Goal: Obtain resource: Download file/media

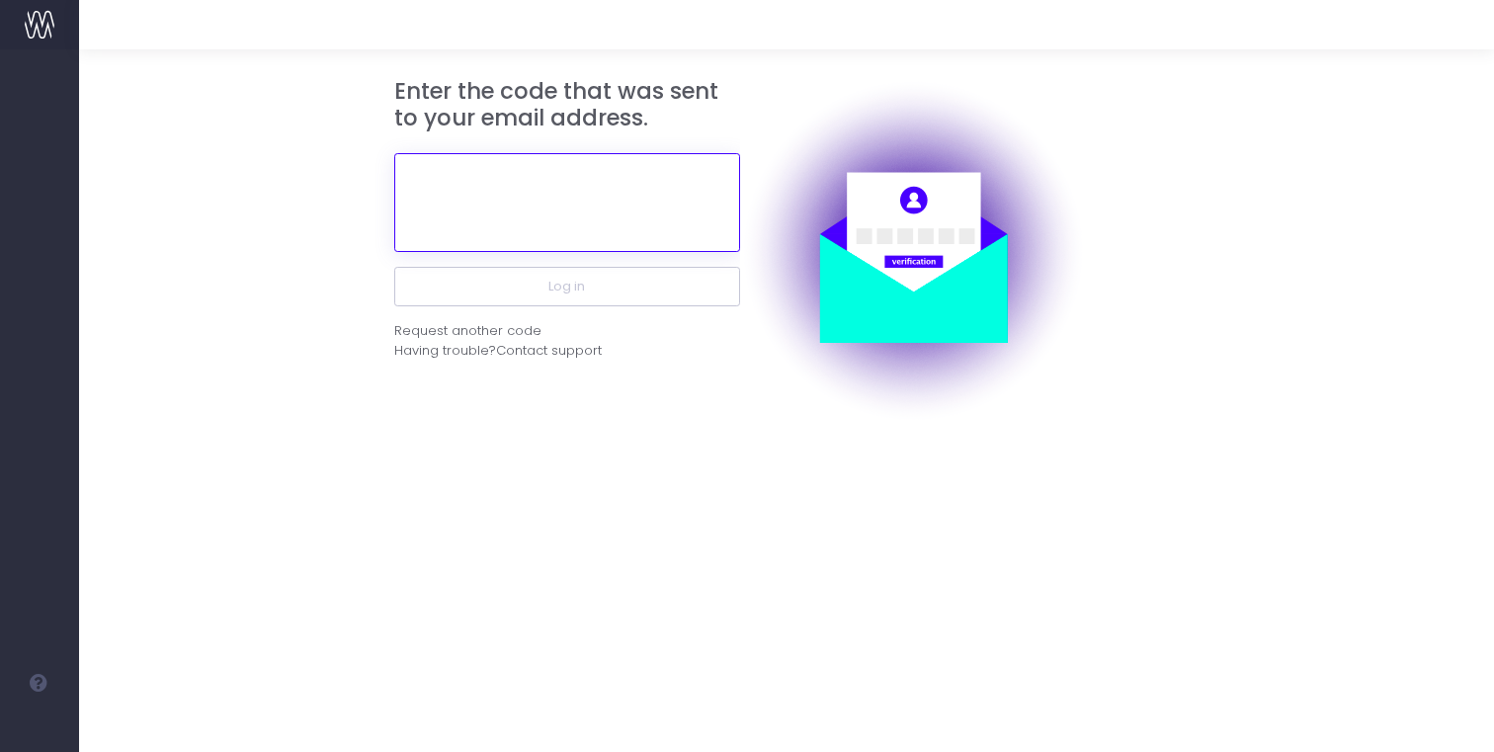
click at [595, 170] on input "text" at bounding box center [567, 202] width 346 height 99
paste input "829045"
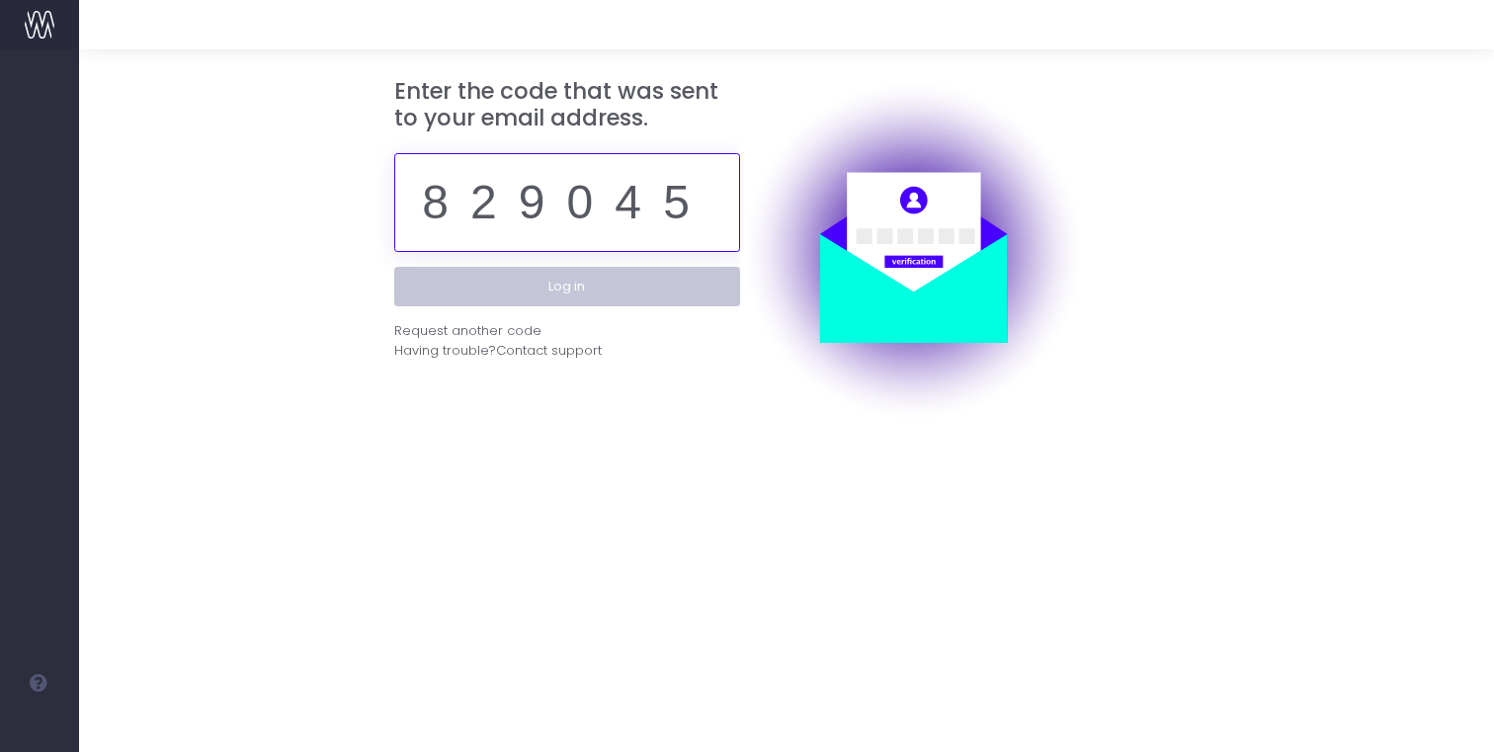
type input "829045"
click at [623, 286] on button "Log in" at bounding box center [567, 287] width 346 height 40
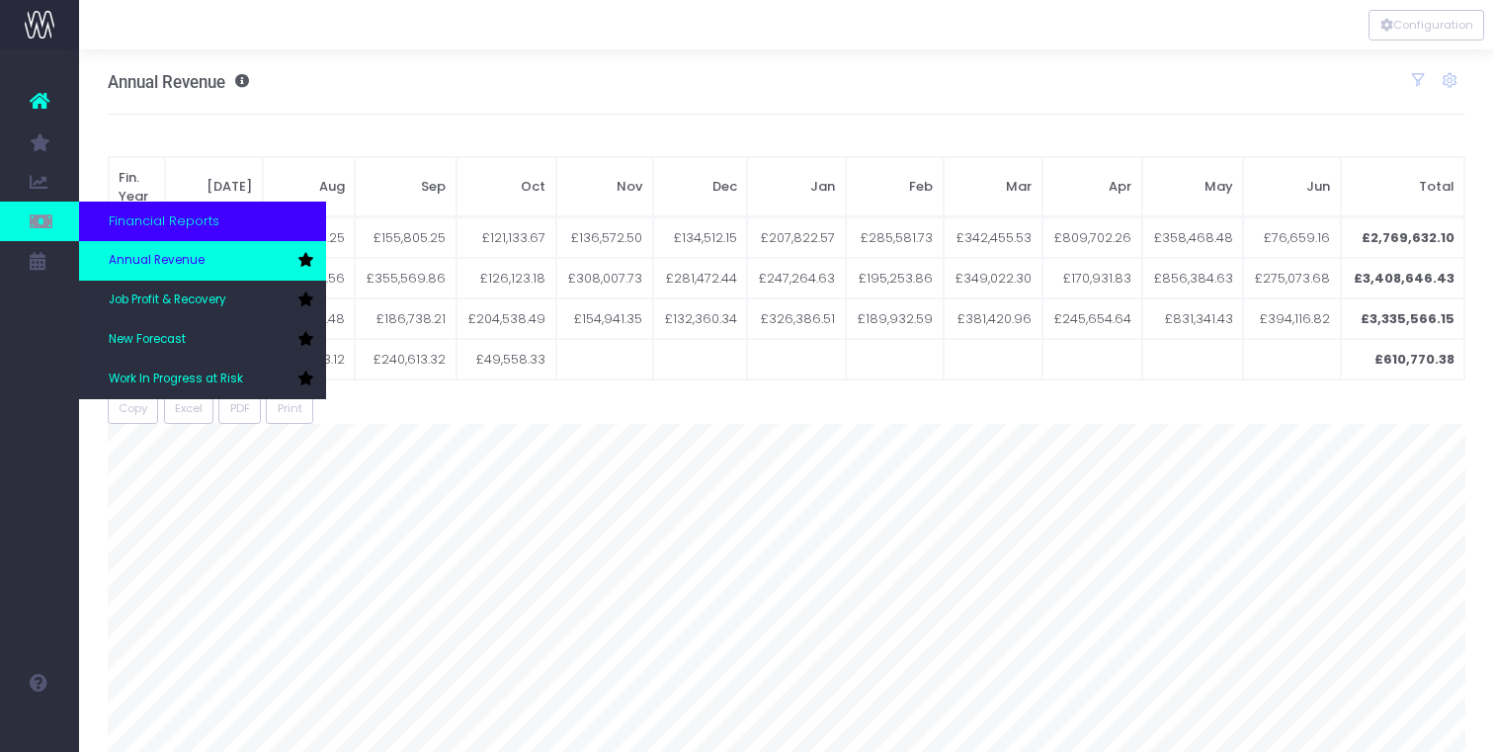
click at [190, 265] on span "Annual Revenue" at bounding box center [157, 261] width 96 height 18
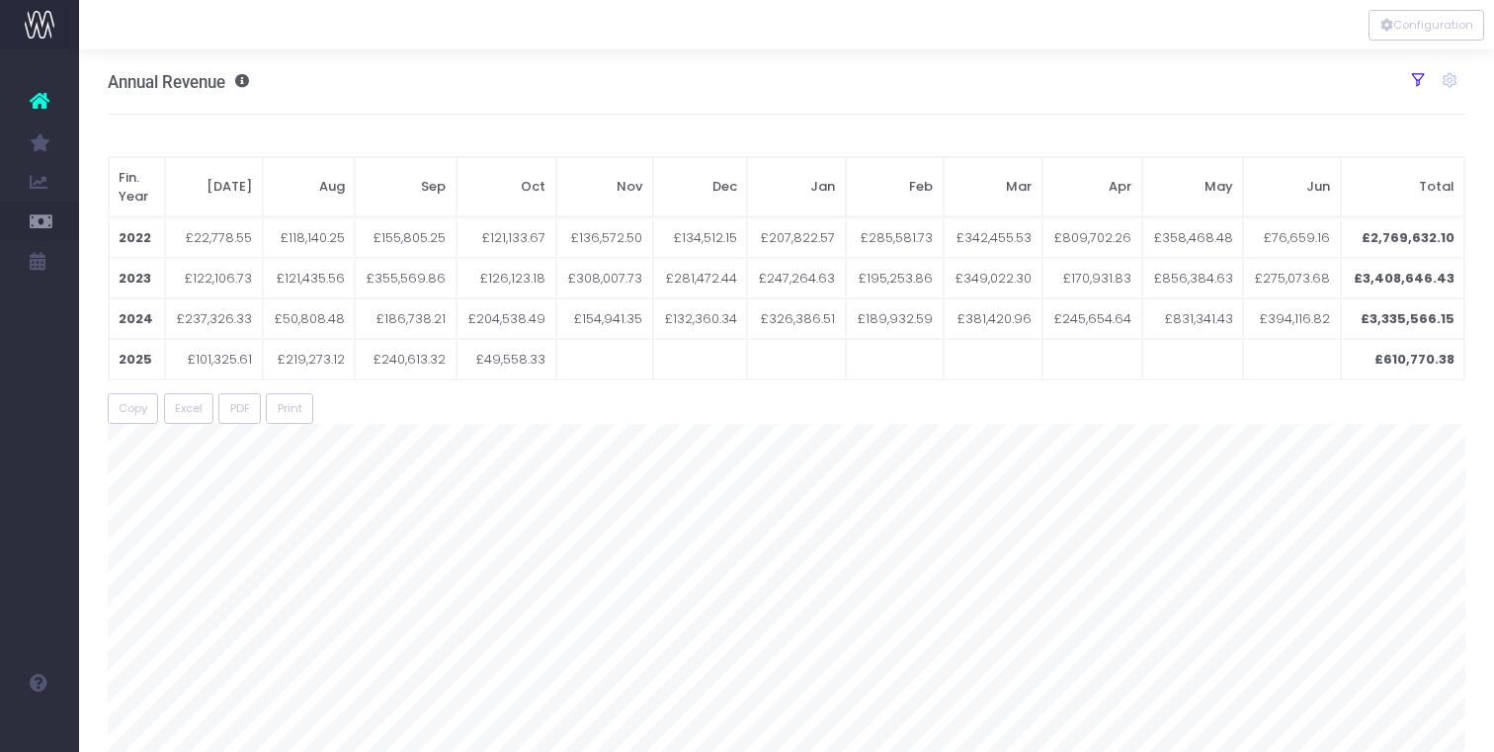
click at [1418, 79] on icon at bounding box center [1418, 80] width 18 height 18
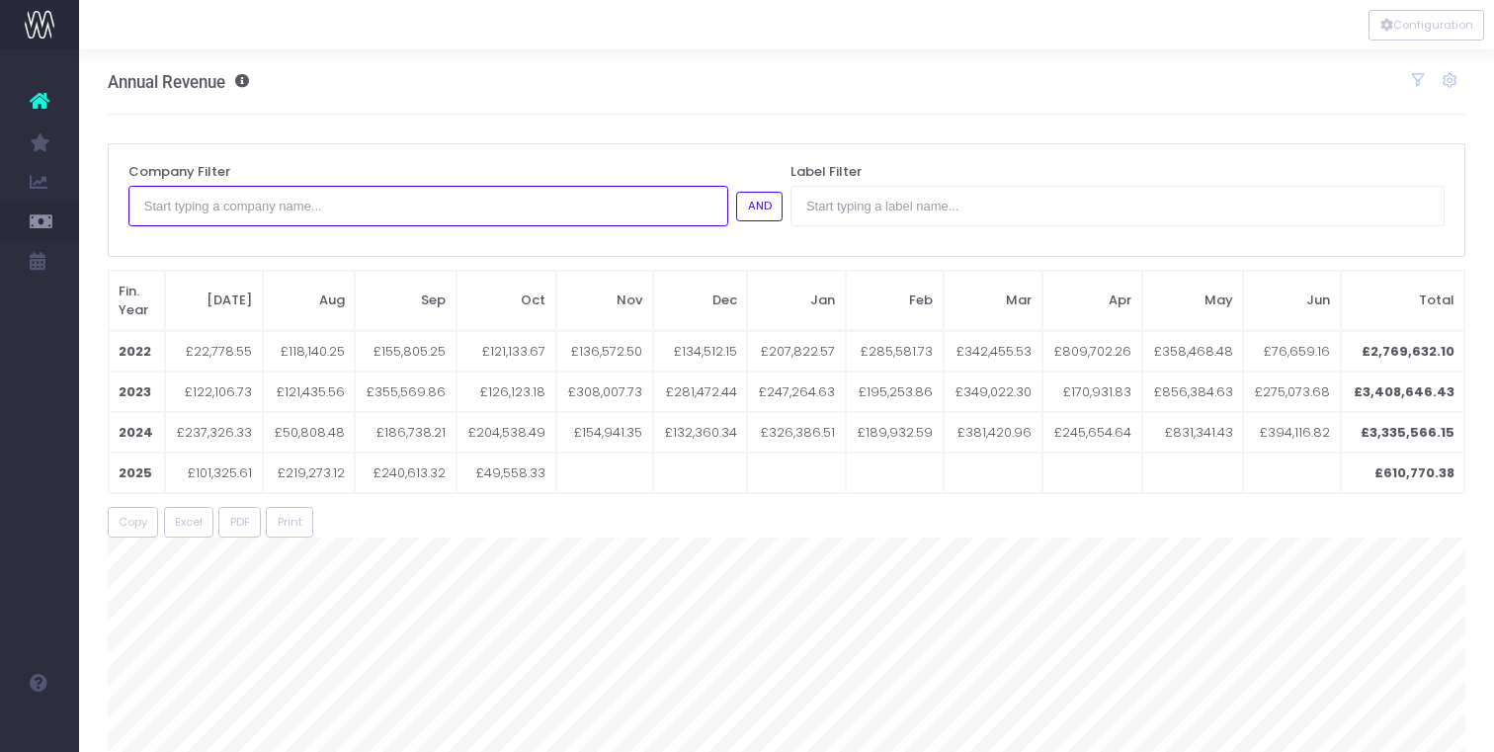
click at [417, 206] on input "text" at bounding box center [428, 206] width 600 height 40
type input "f"
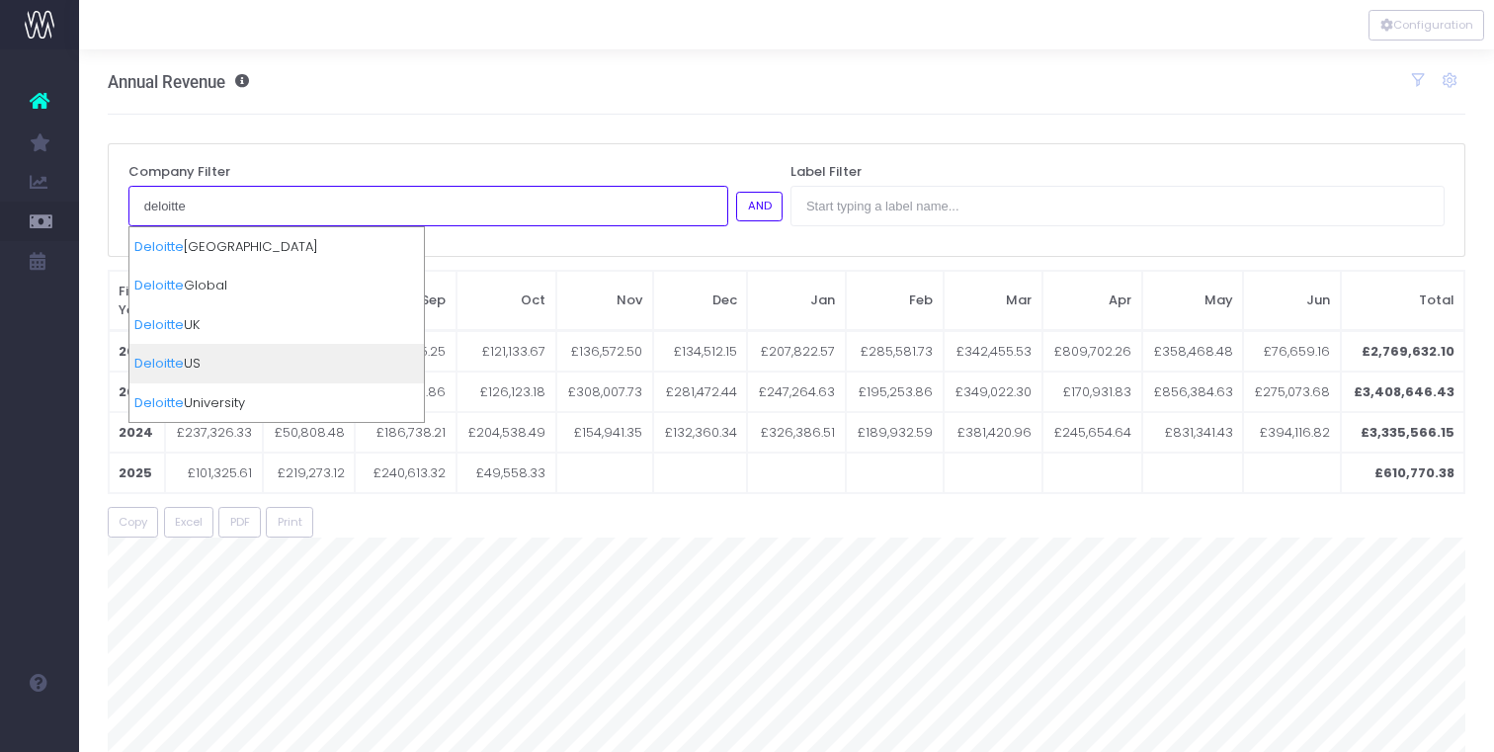
type input "deloitte"
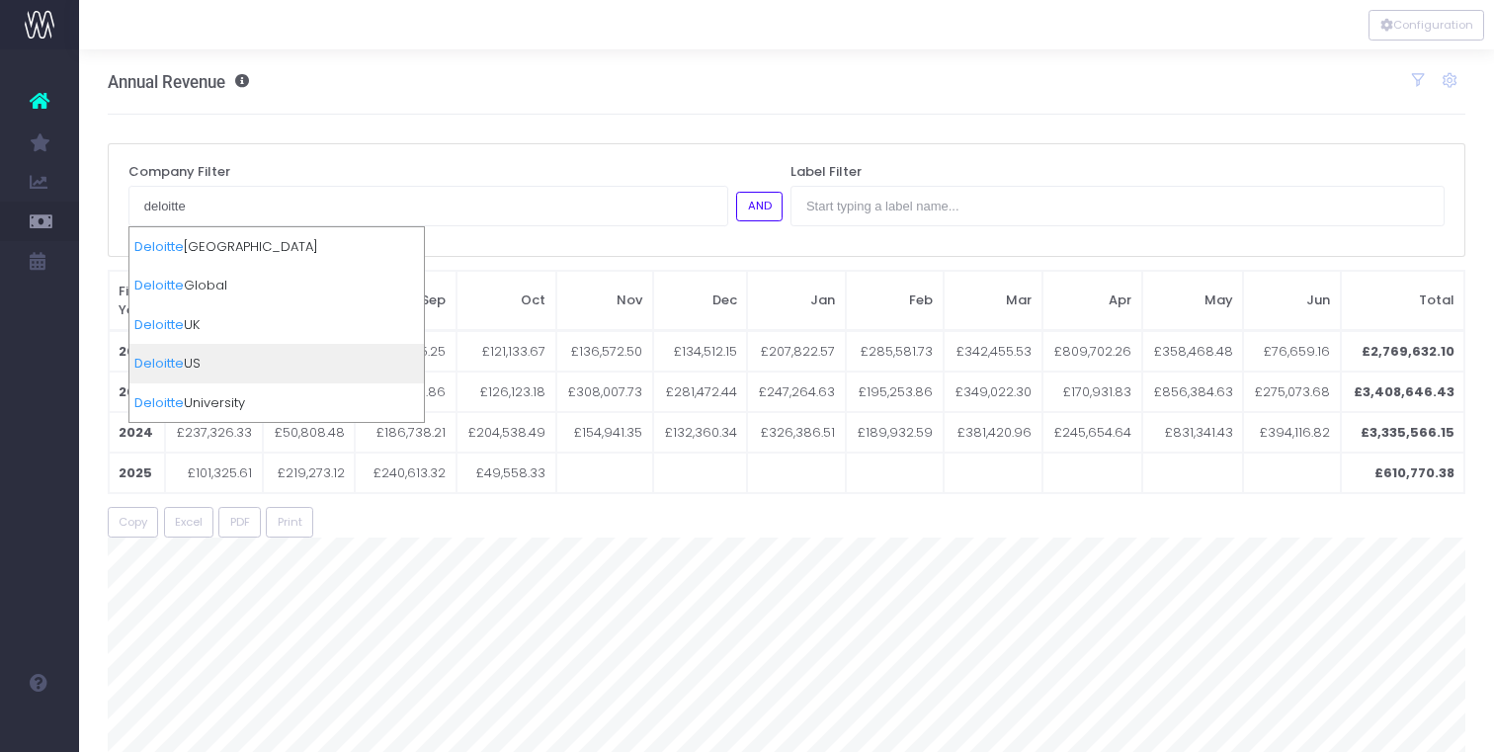
click at [296, 360] on div "Deloitte US" at bounding box center [276, 364] width 294 height 40
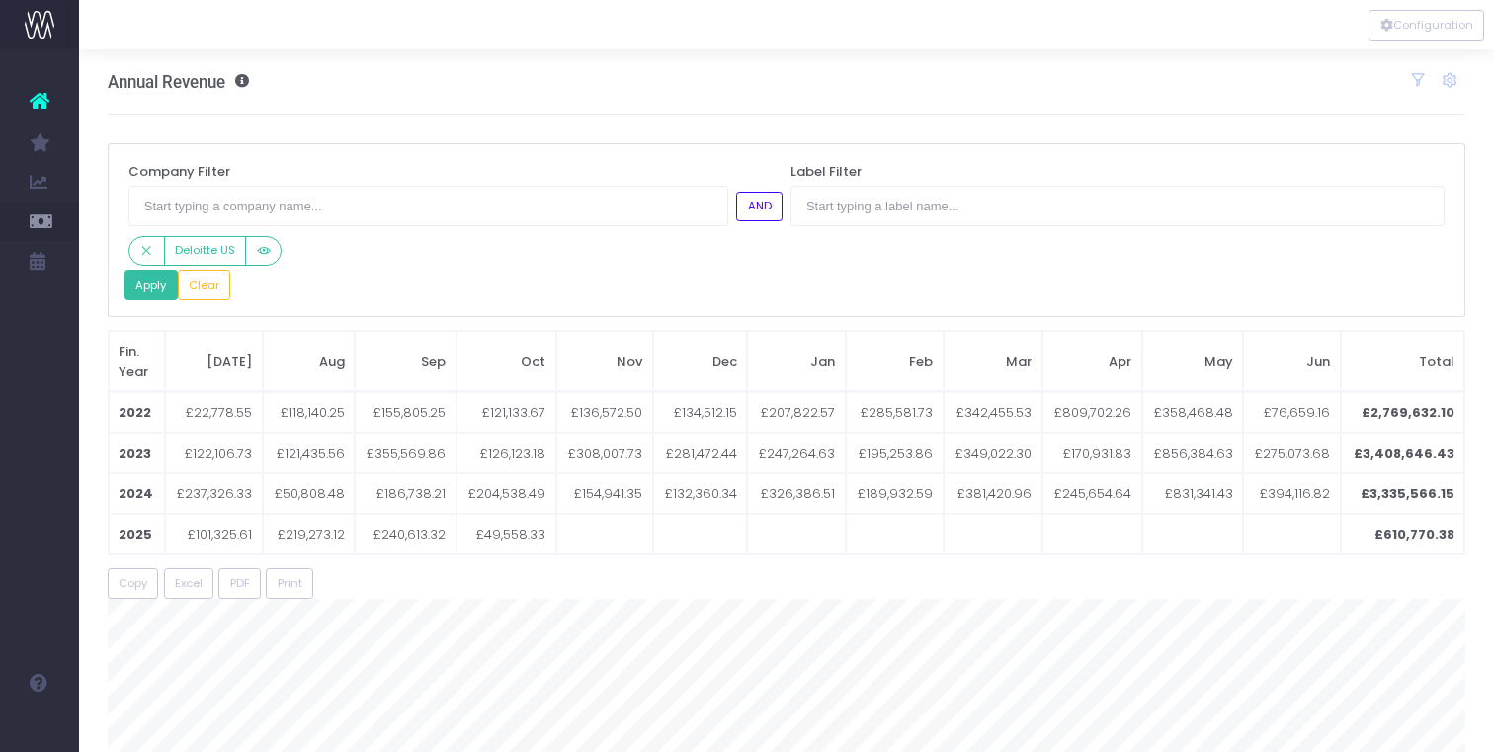
click at [151, 291] on button "Apply" at bounding box center [150, 285] width 53 height 31
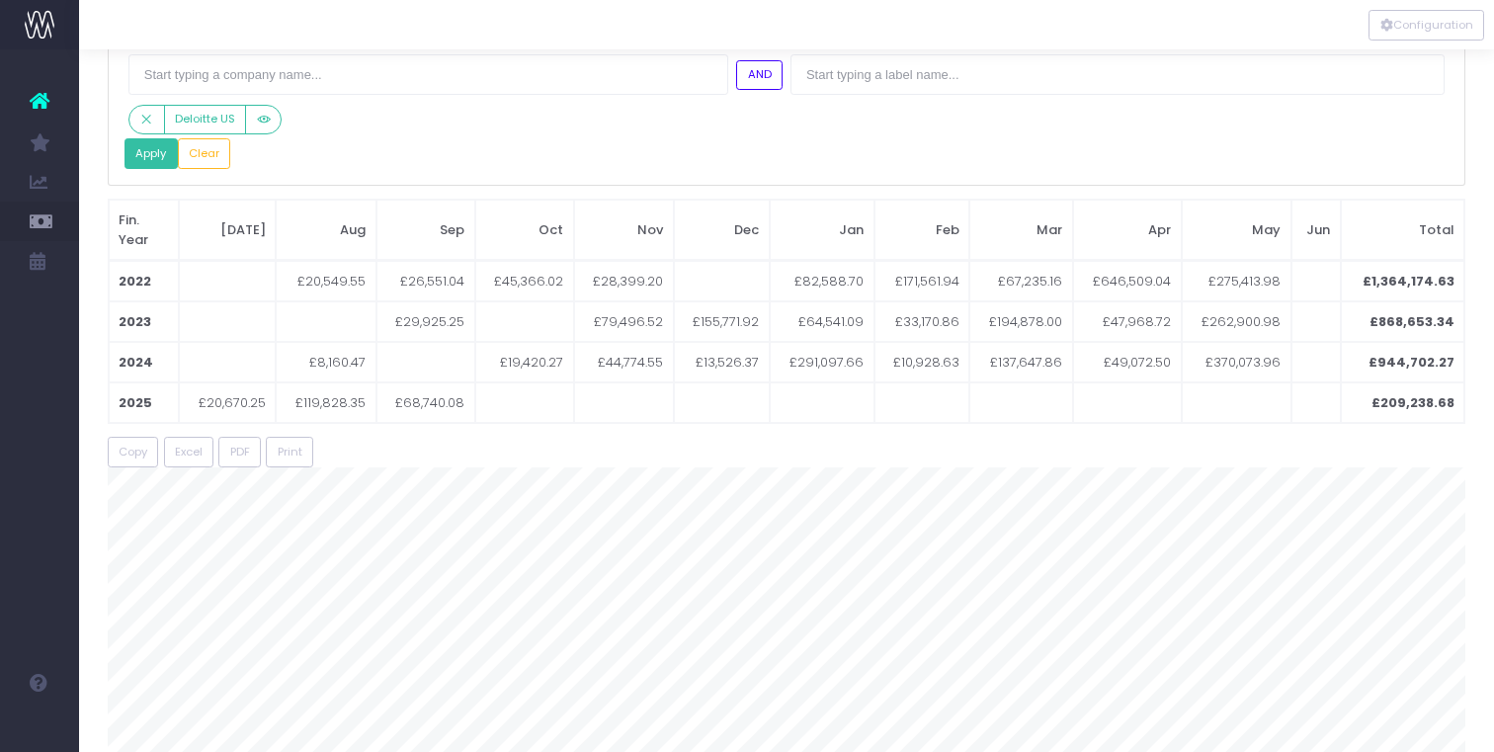
scroll to position [133, 0]
click at [147, 118] on icon "Small button group" at bounding box center [146, 118] width 14 height 0
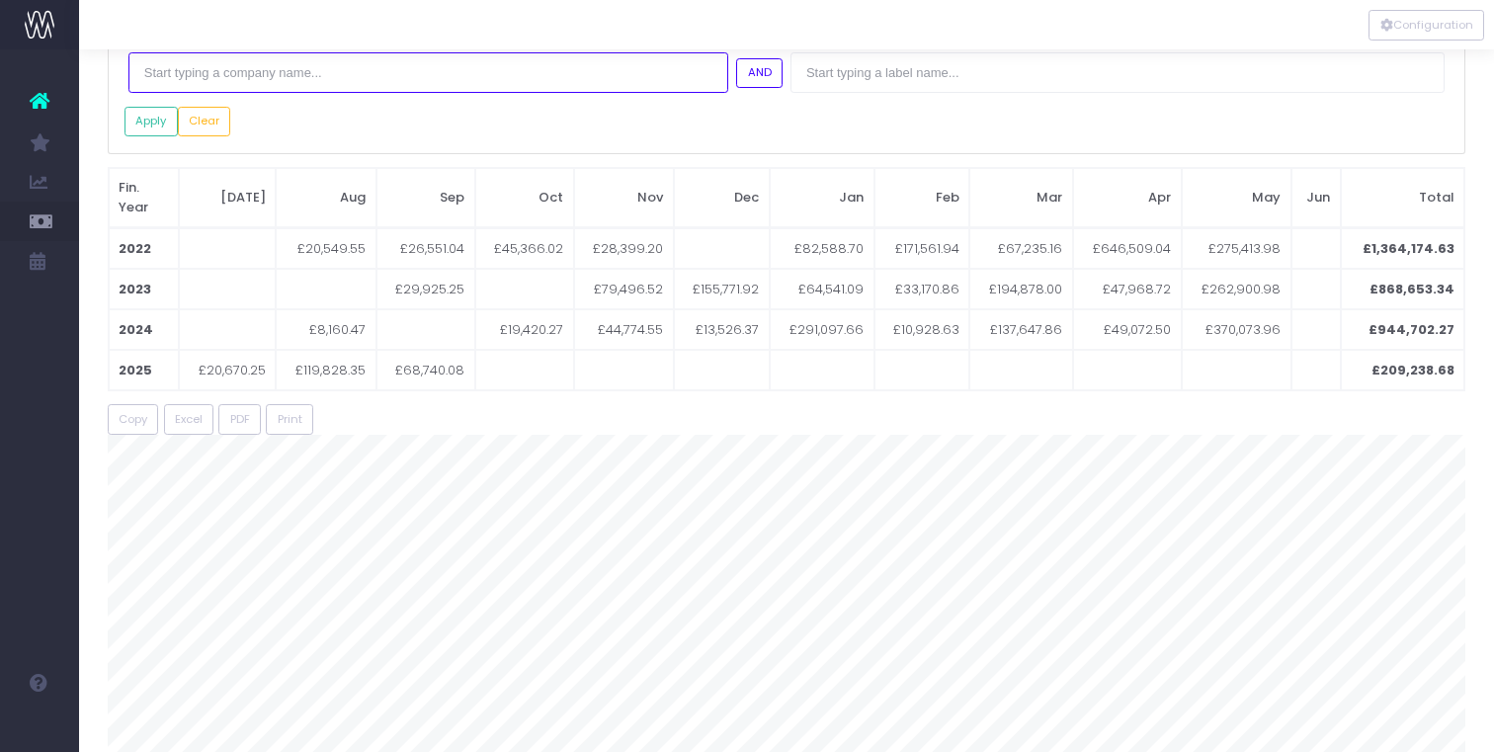
click at [215, 87] on input "text" at bounding box center [428, 72] width 600 height 40
type input "deloitte gl"
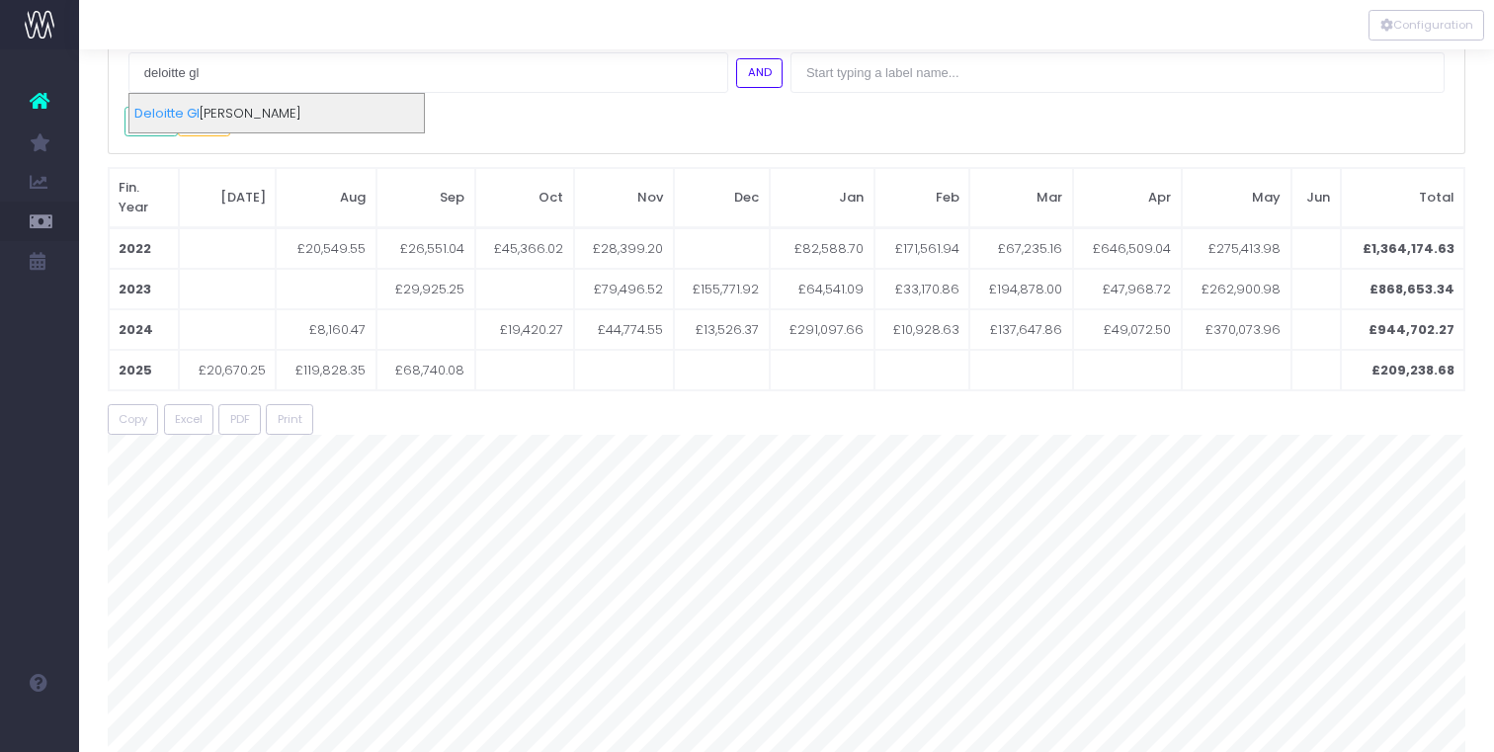
click at [236, 111] on div "Deloitte [PERSON_NAME]" at bounding box center [276, 114] width 294 height 40
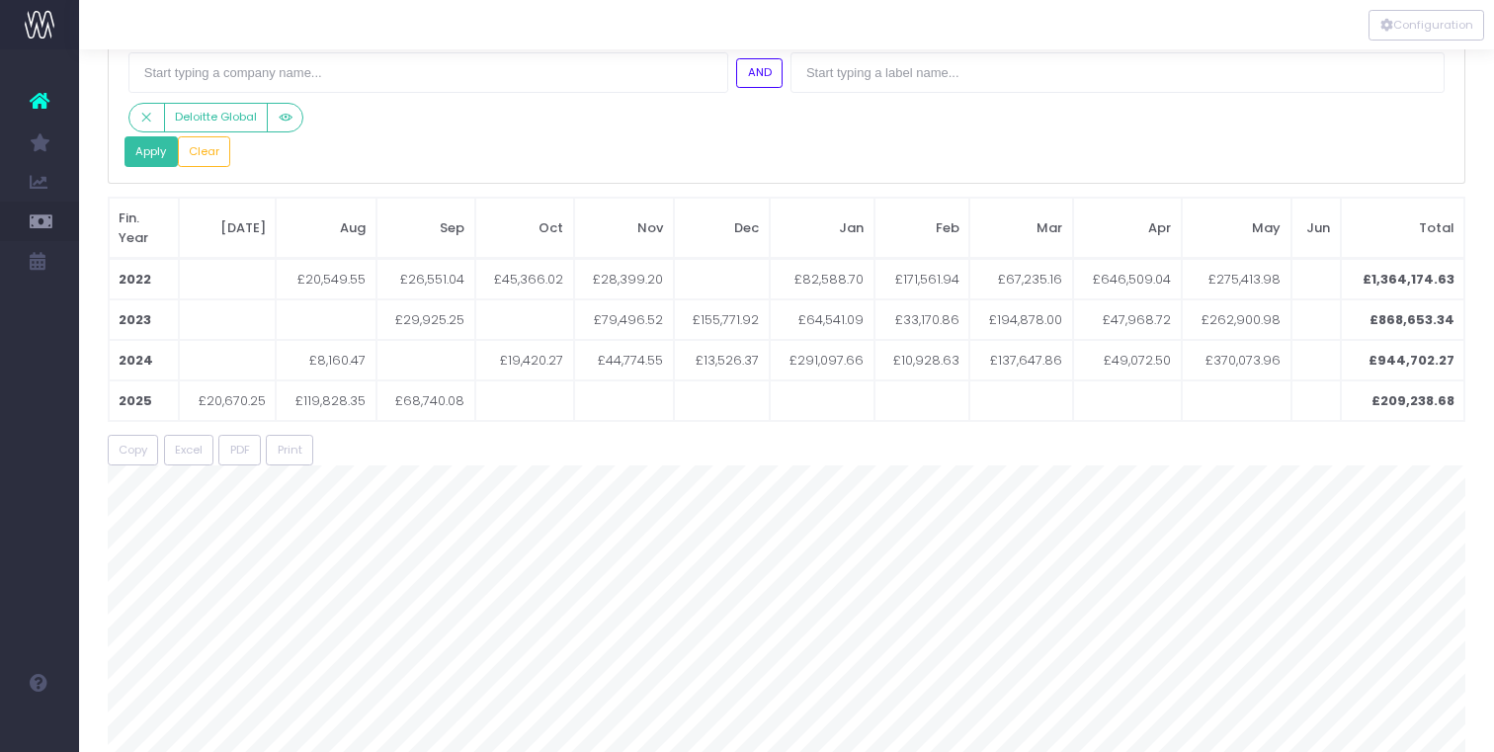
click at [145, 148] on button "Apply" at bounding box center [150, 151] width 53 height 31
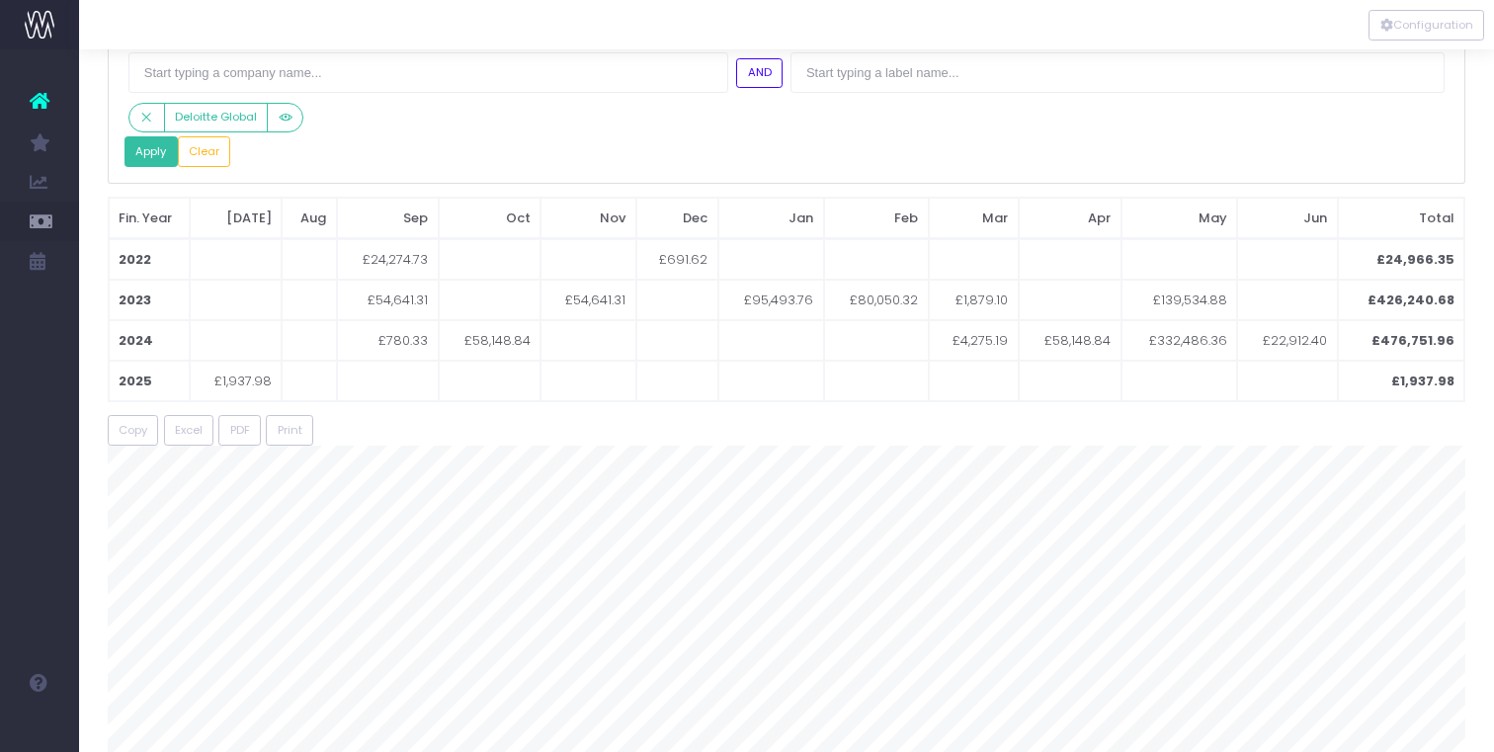
scroll to position [0, 0]
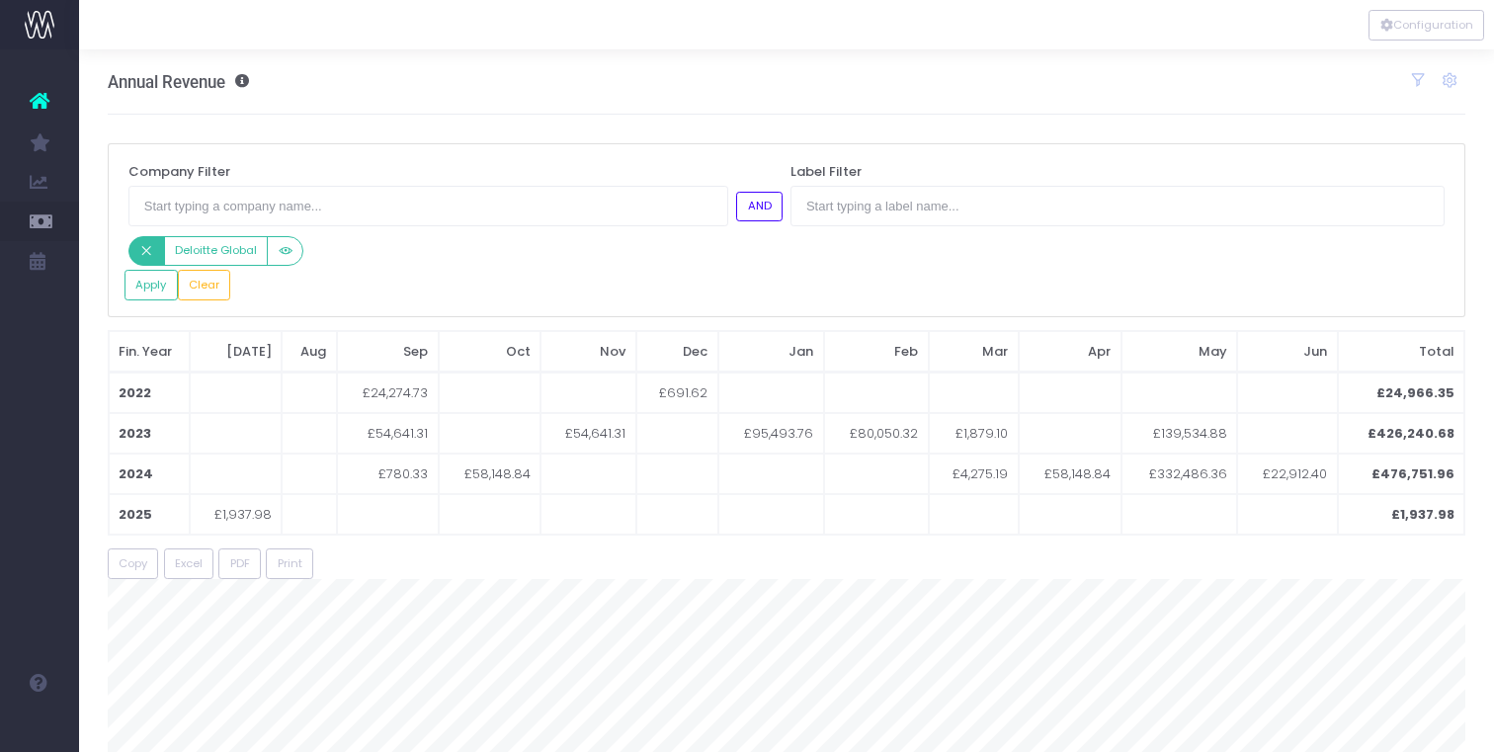
click at [149, 251] on icon "Small button group" at bounding box center [146, 251] width 14 height 0
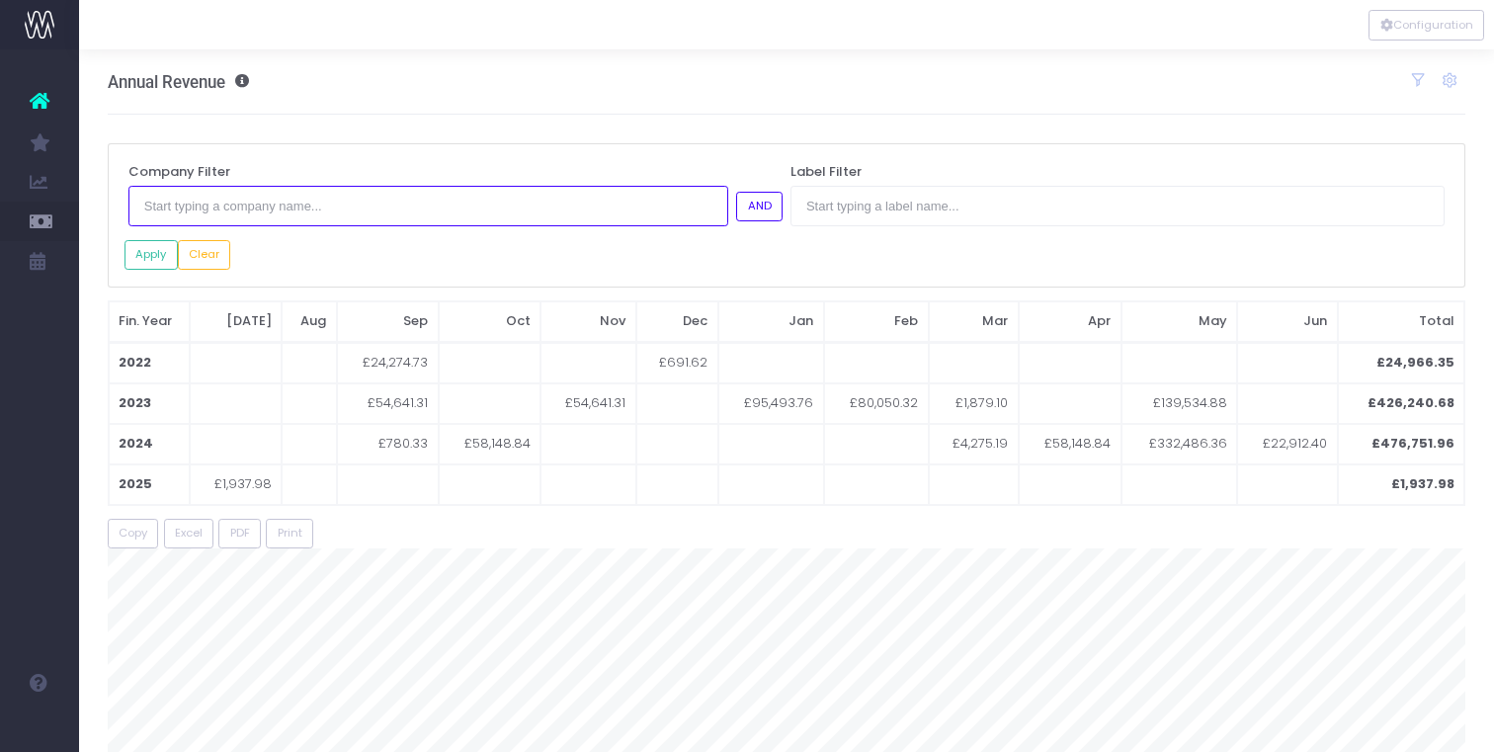
click at [190, 211] on input "text" at bounding box center [428, 206] width 600 height 40
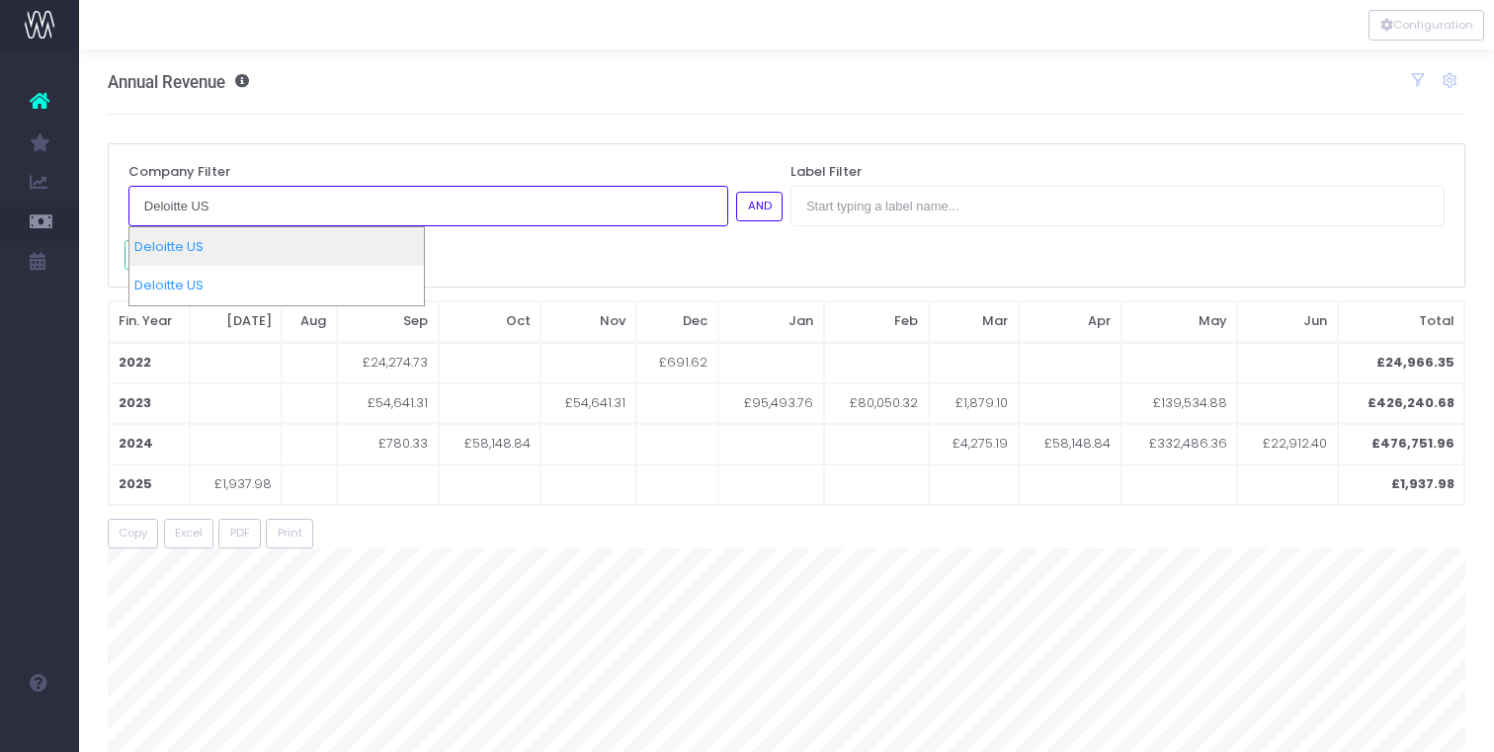
type input "Deloitte US"
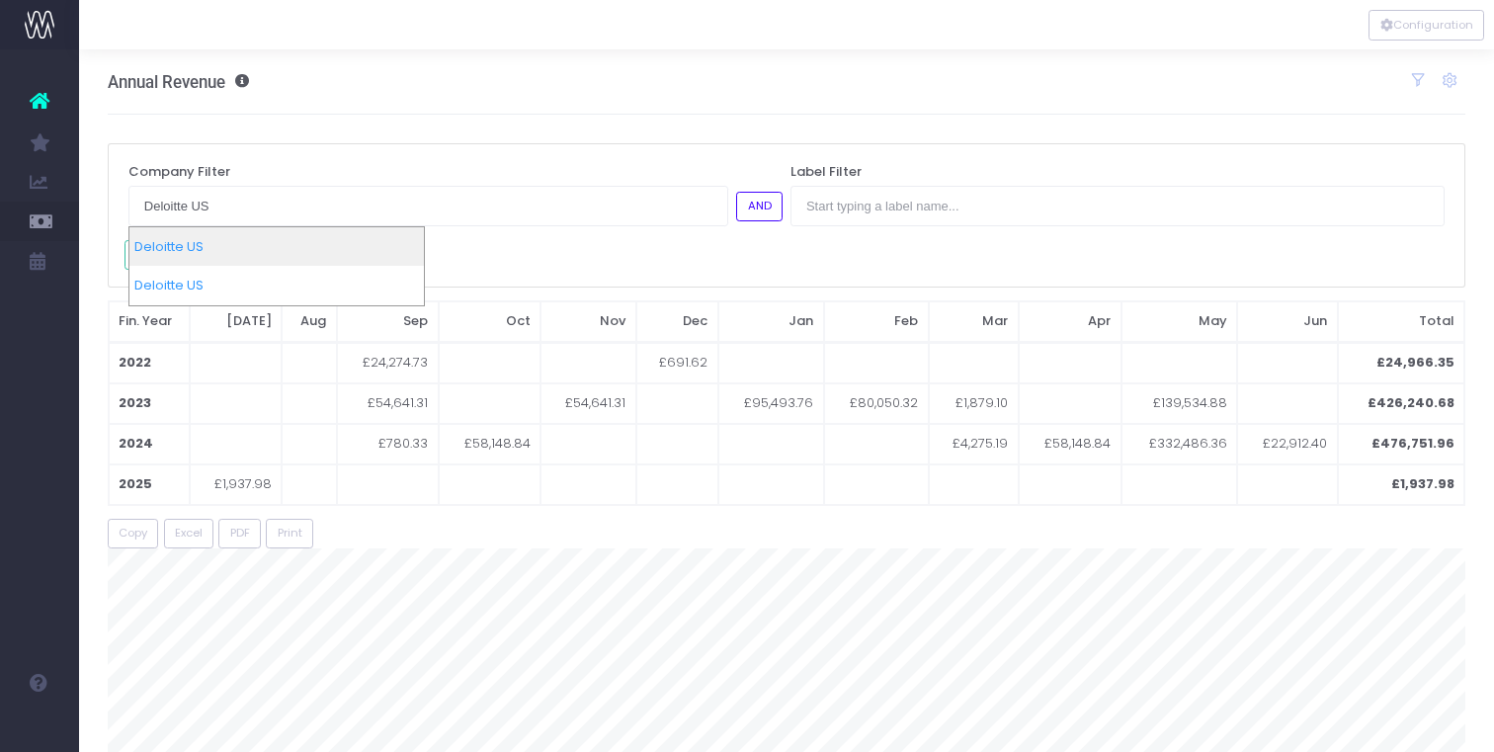
click at [207, 244] on div "Deloitte US" at bounding box center [276, 247] width 294 height 40
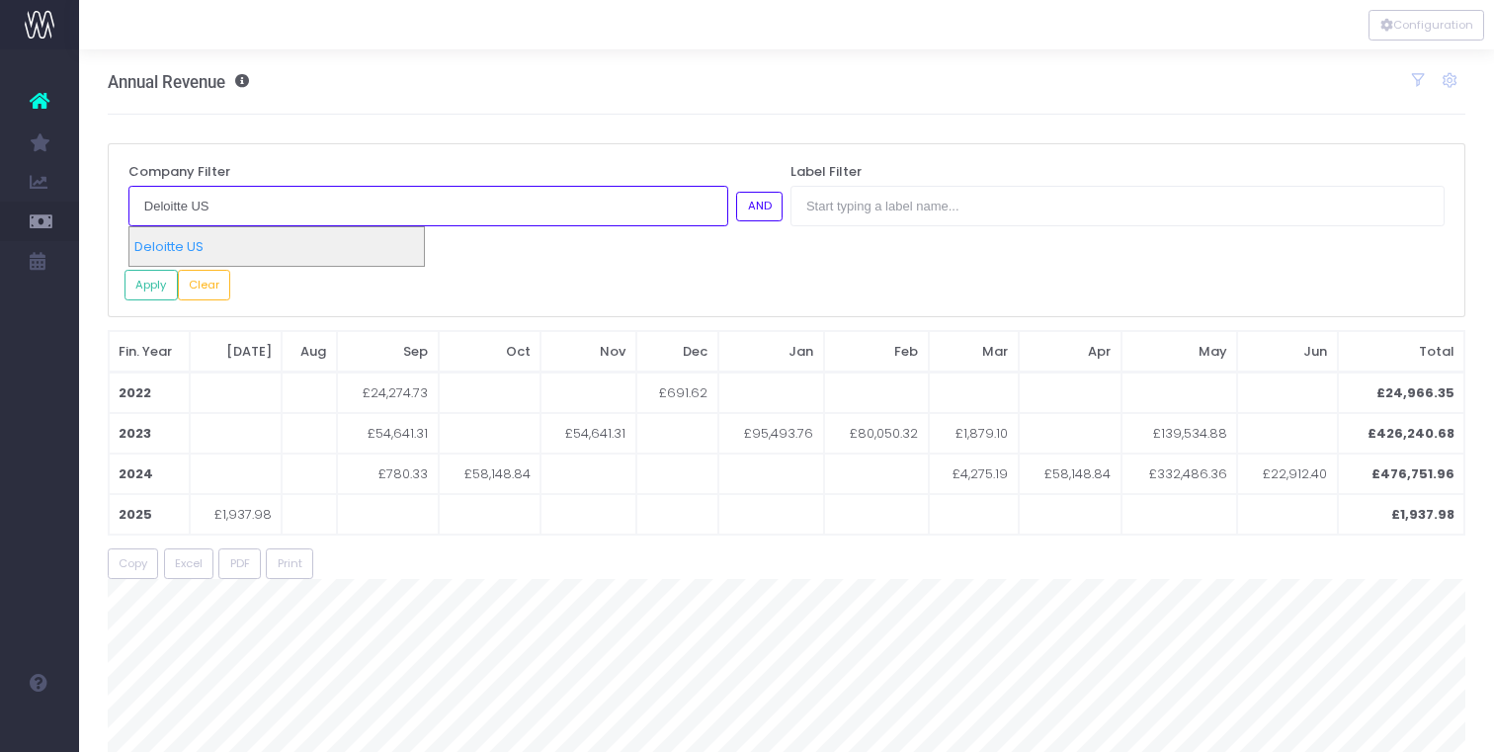
type input "Deloitte US"
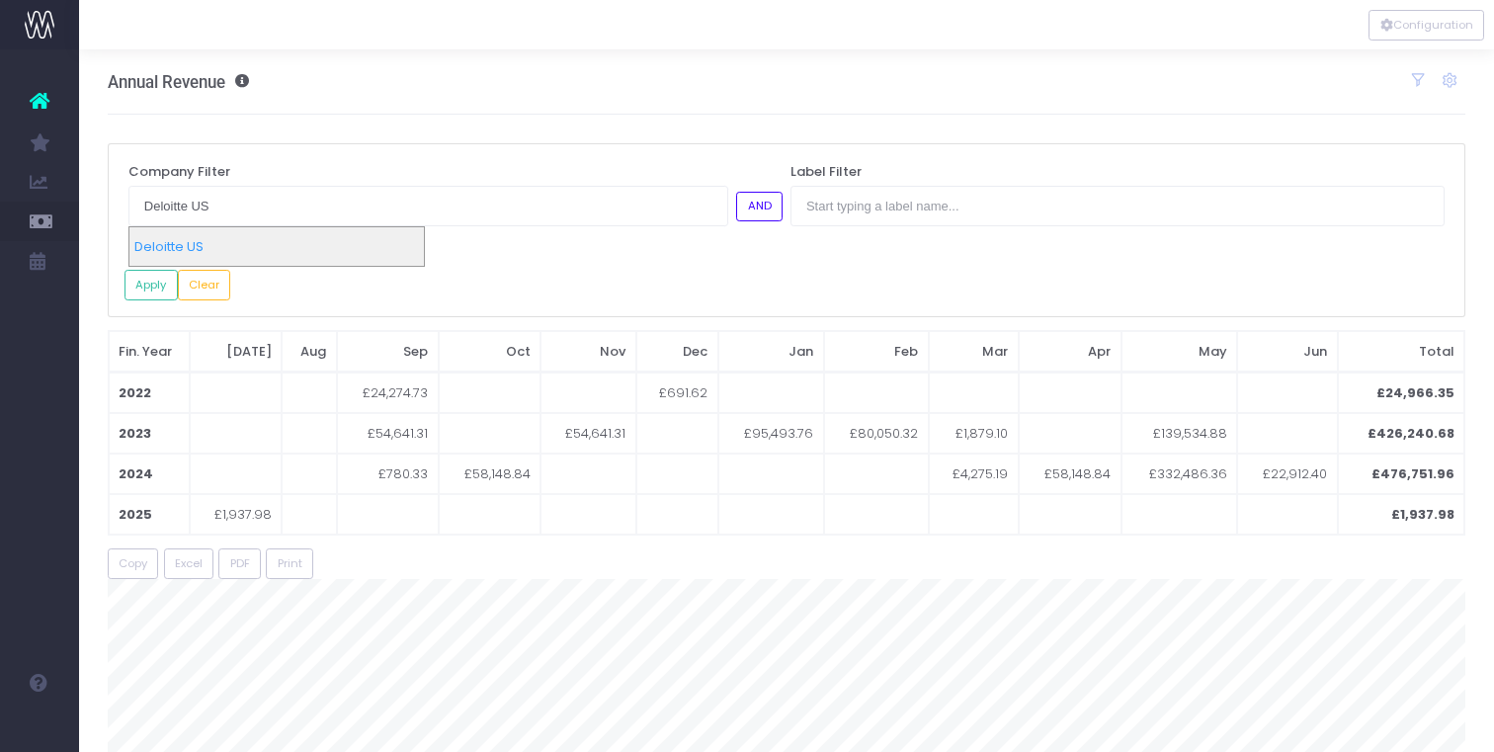
click at [245, 253] on div "Deloitte US" at bounding box center [276, 247] width 294 height 40
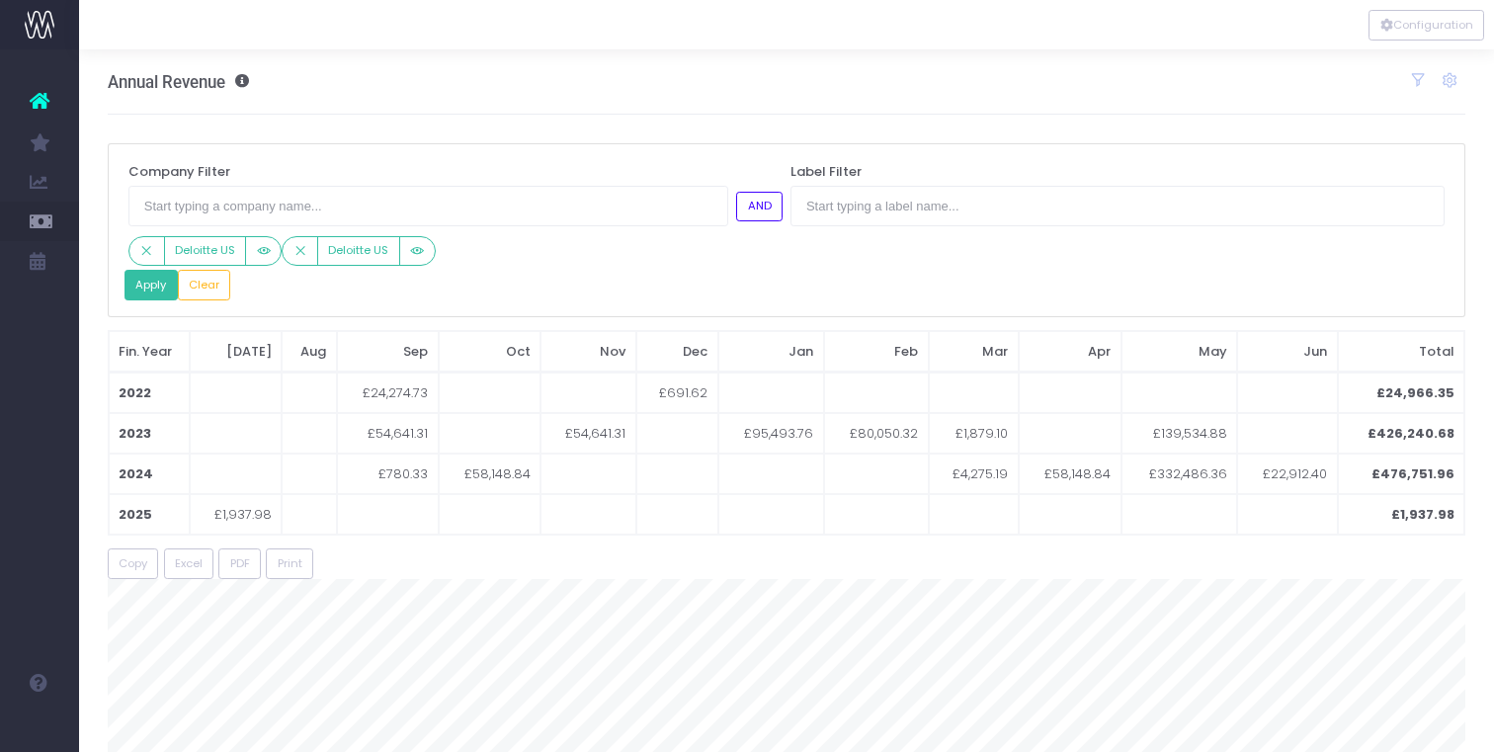
click at [141, 286] on button "Apply" at bounding box center [150, 285] width 53 height 31
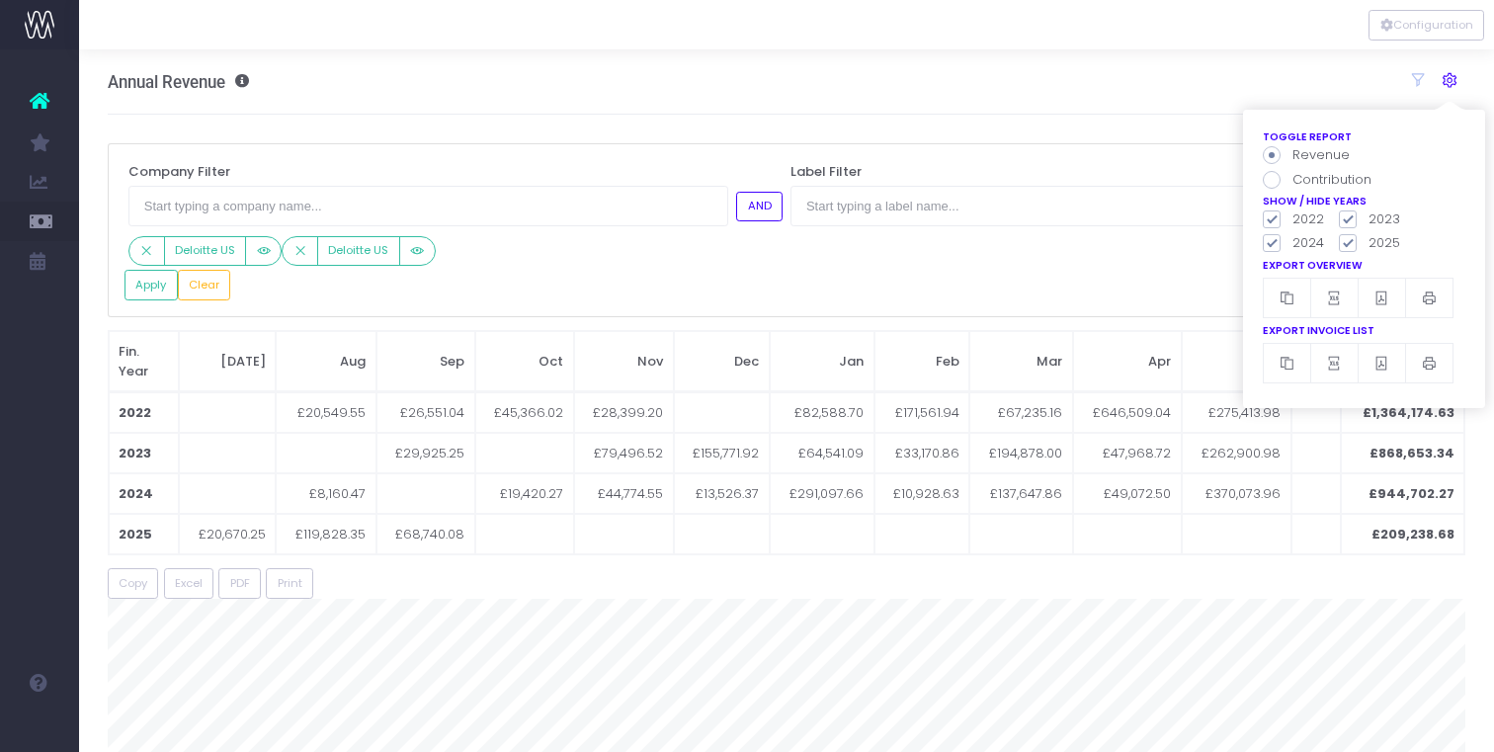
click at [1451, 80] on icon at bounding box center [1449, 80] width 18 height 18
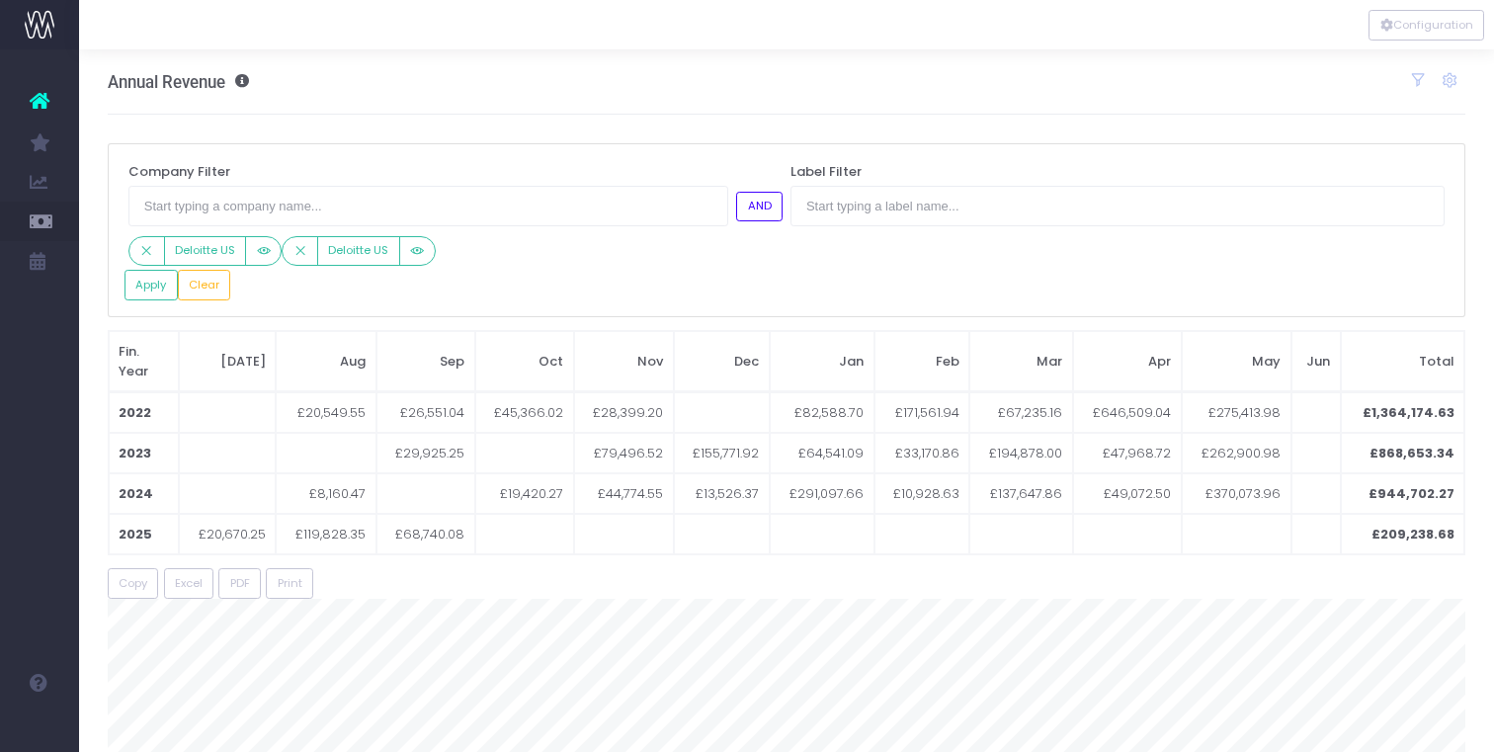
click at [837, 279] on div "Company Filter AND Deloitte US Deloitte US Label Filter Apply Clear" at bounding box center [787, 230] width 1358 height 174
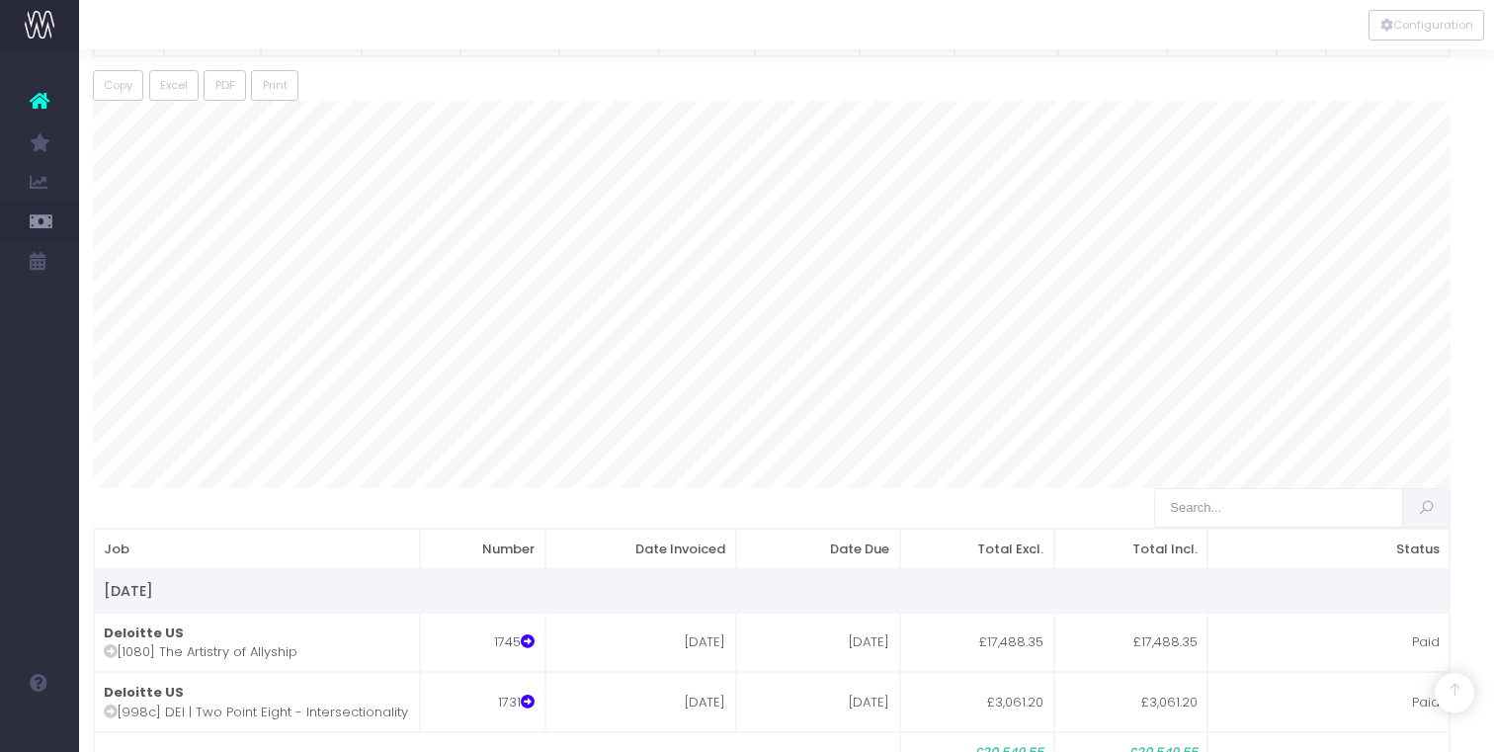
scroll to position [498, 0]
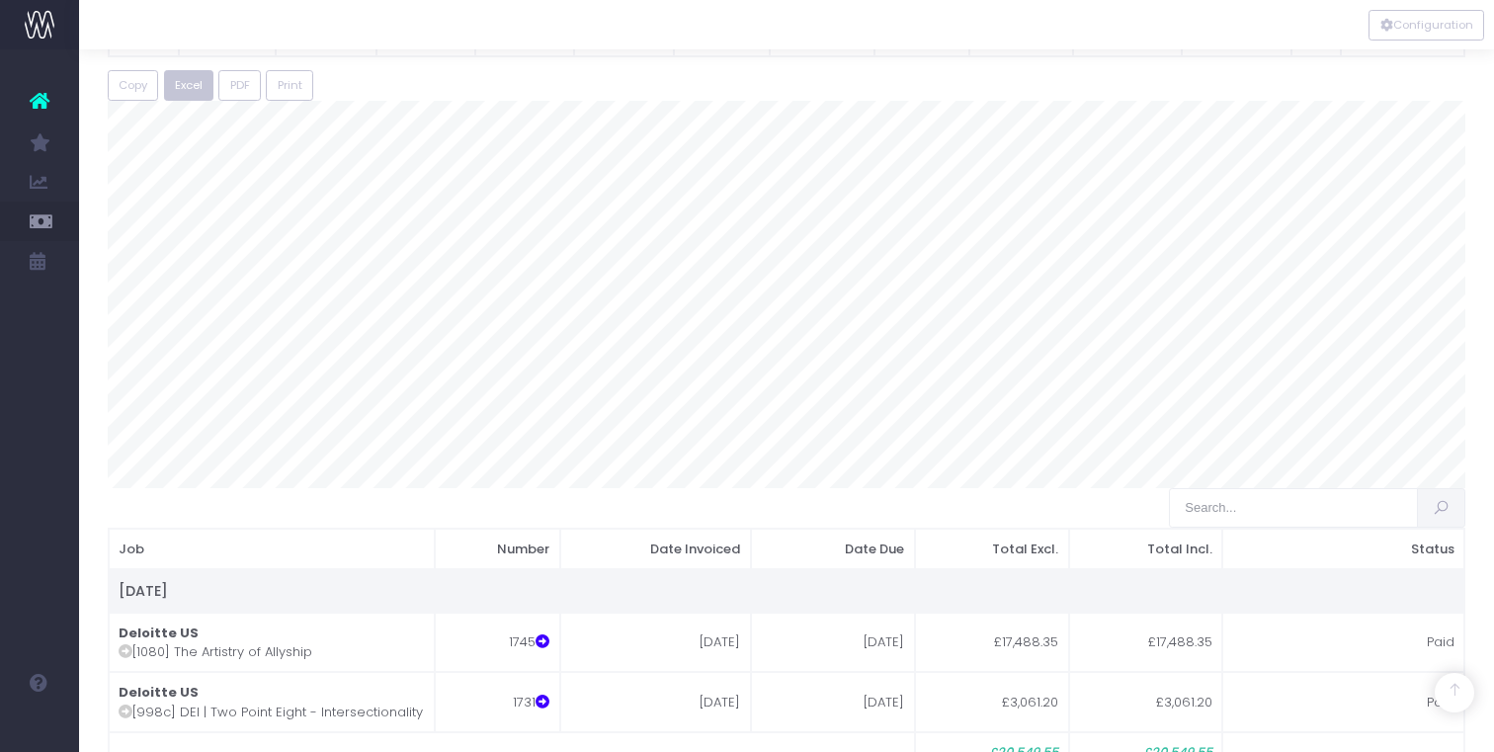
click at [192, 84] on span "Excel" at bounding box center [189, 85] width 28 height 17
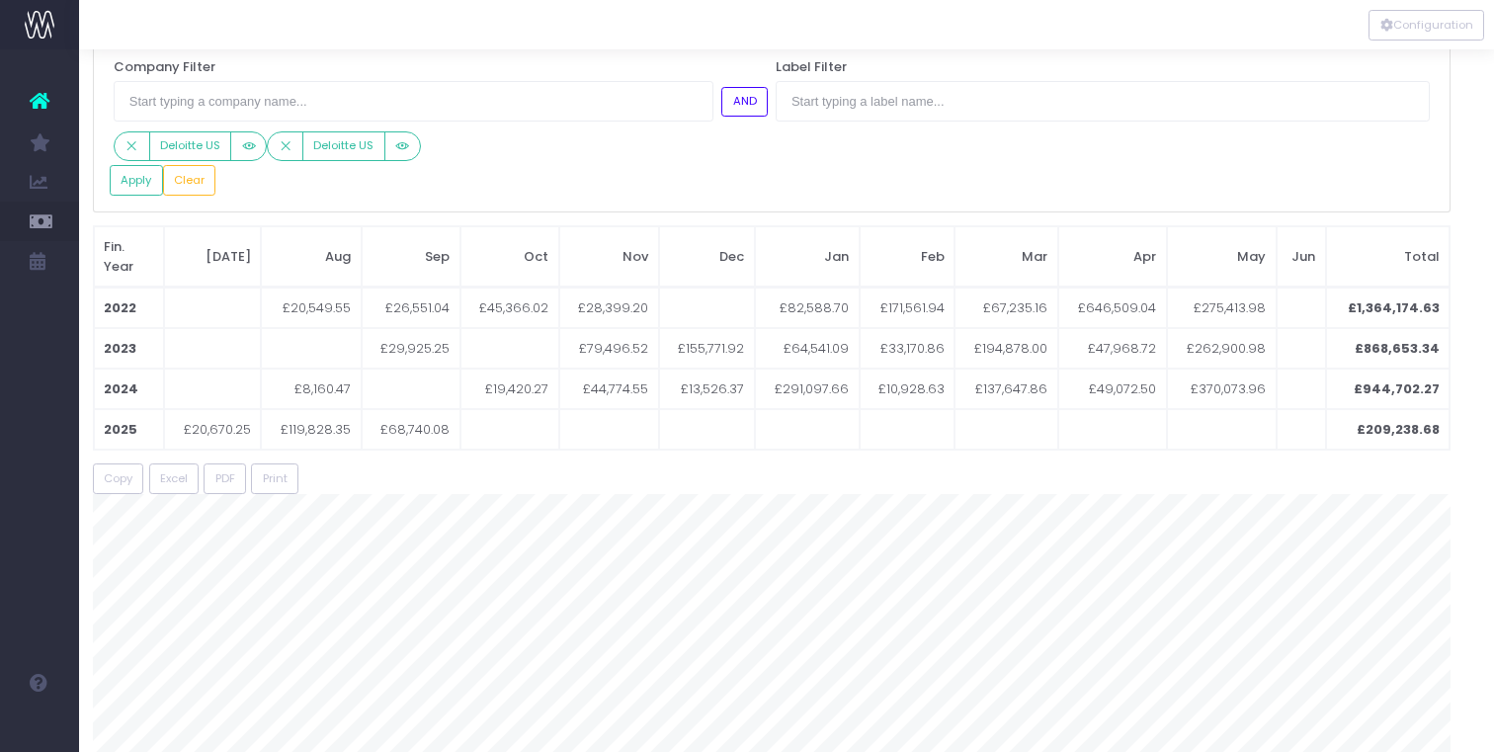
scroll to position [0, 15]
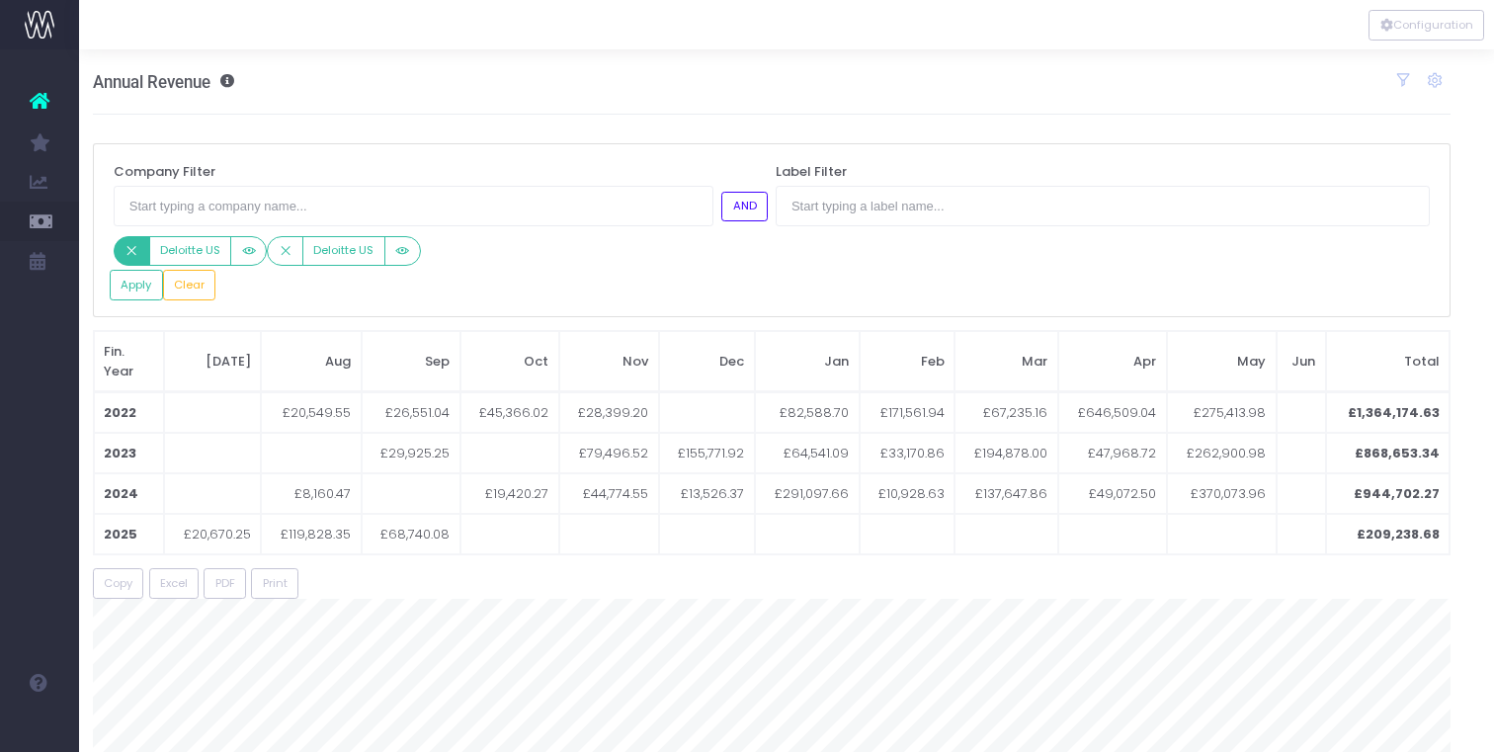
click at [131, 251] on icon "Small button group" at bounding box center [131, 251] width 14 height 0
click at [116, 253] on button "Small button group" at bounding box center [132, 251] width 37 height 31
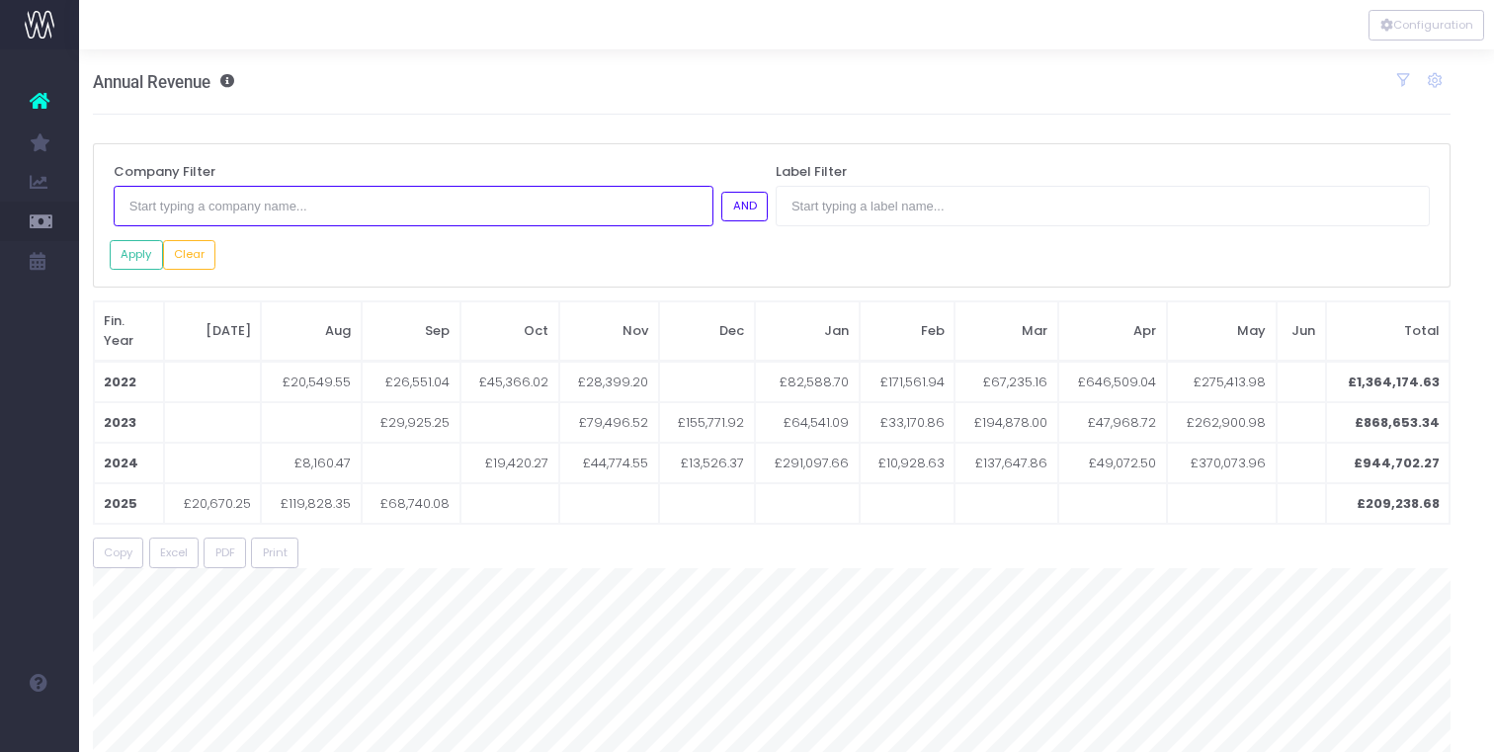
click at [227, 219] on input "text" at bounding box center [414, 206] width 600 height 40
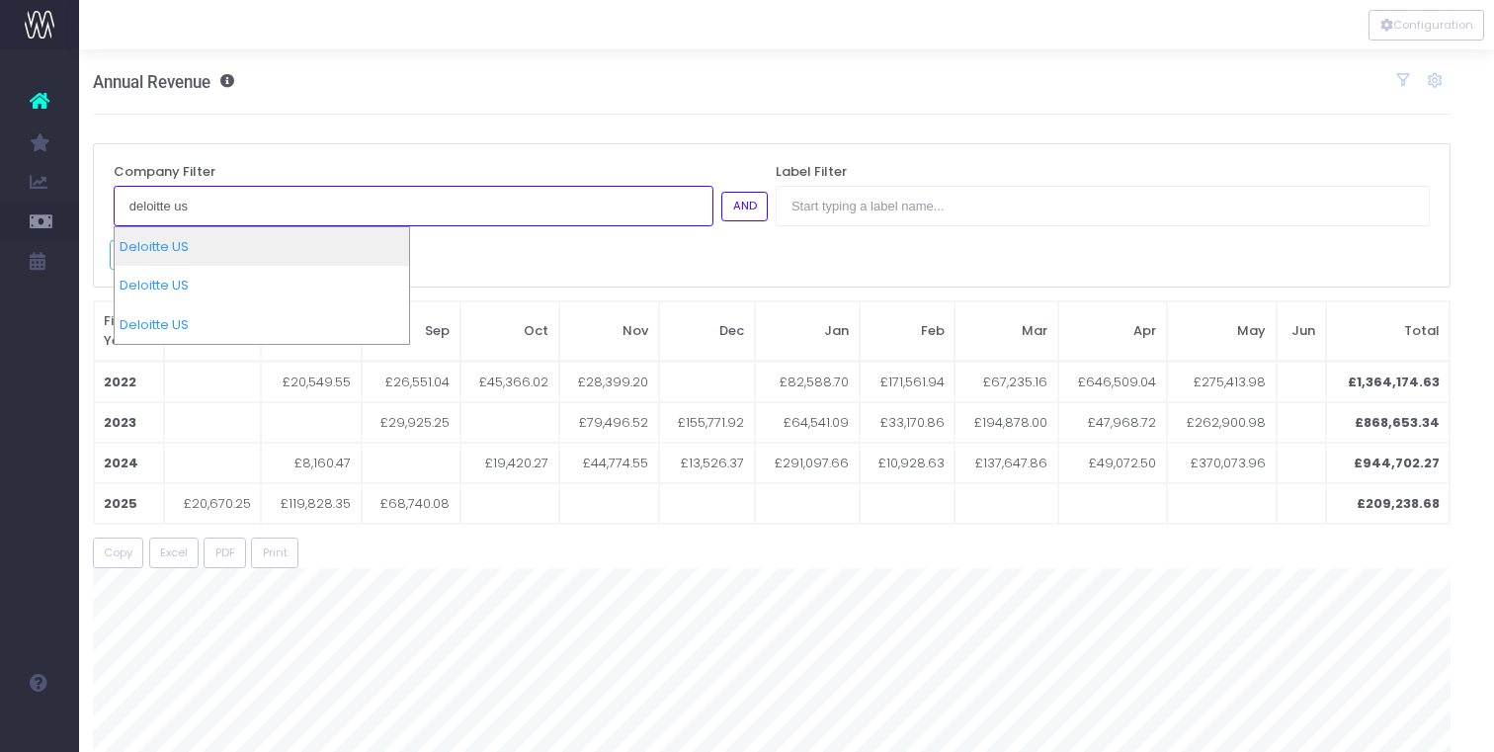
type input "deloitte us"
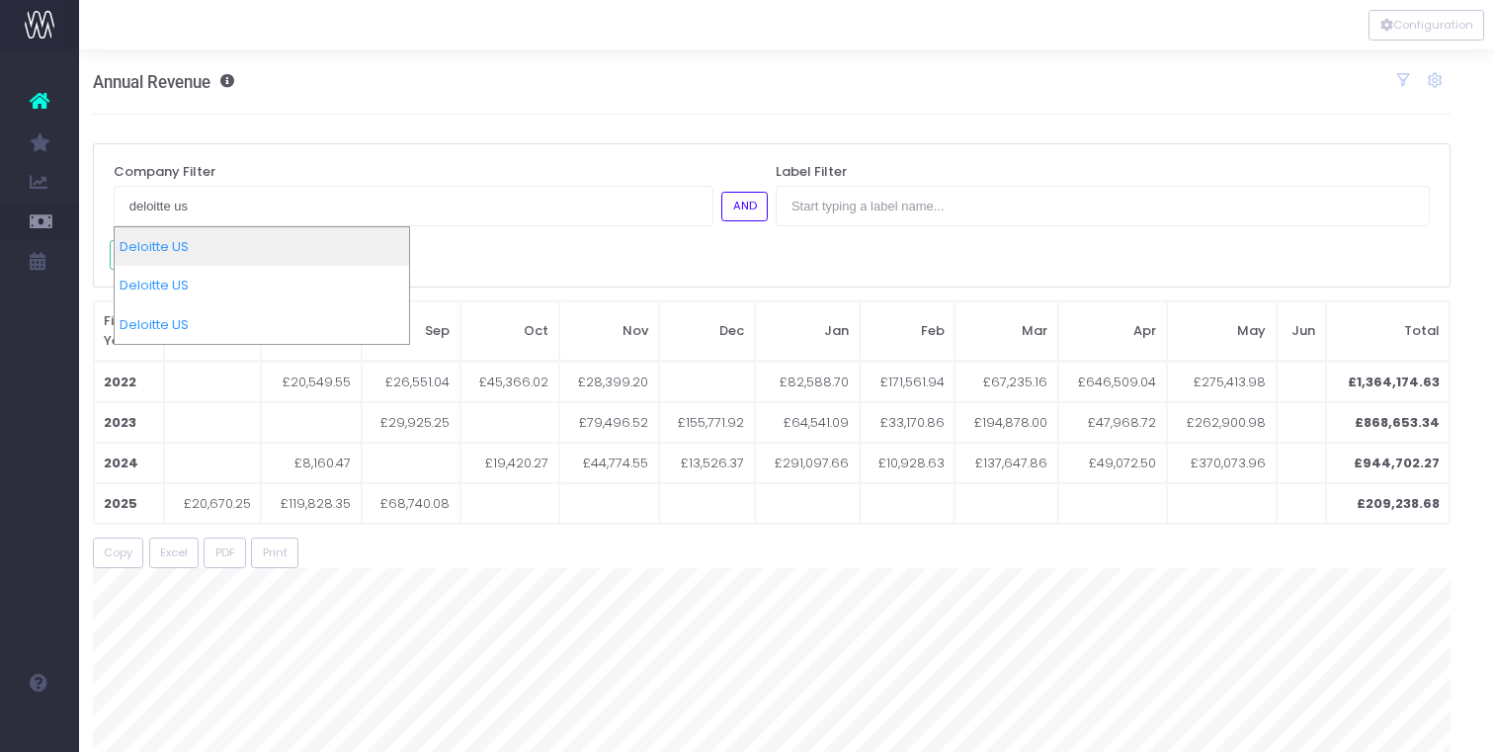
click at [220, 251] on div "Deloitte US" at bounding box center [262, 247] width 294 height 40
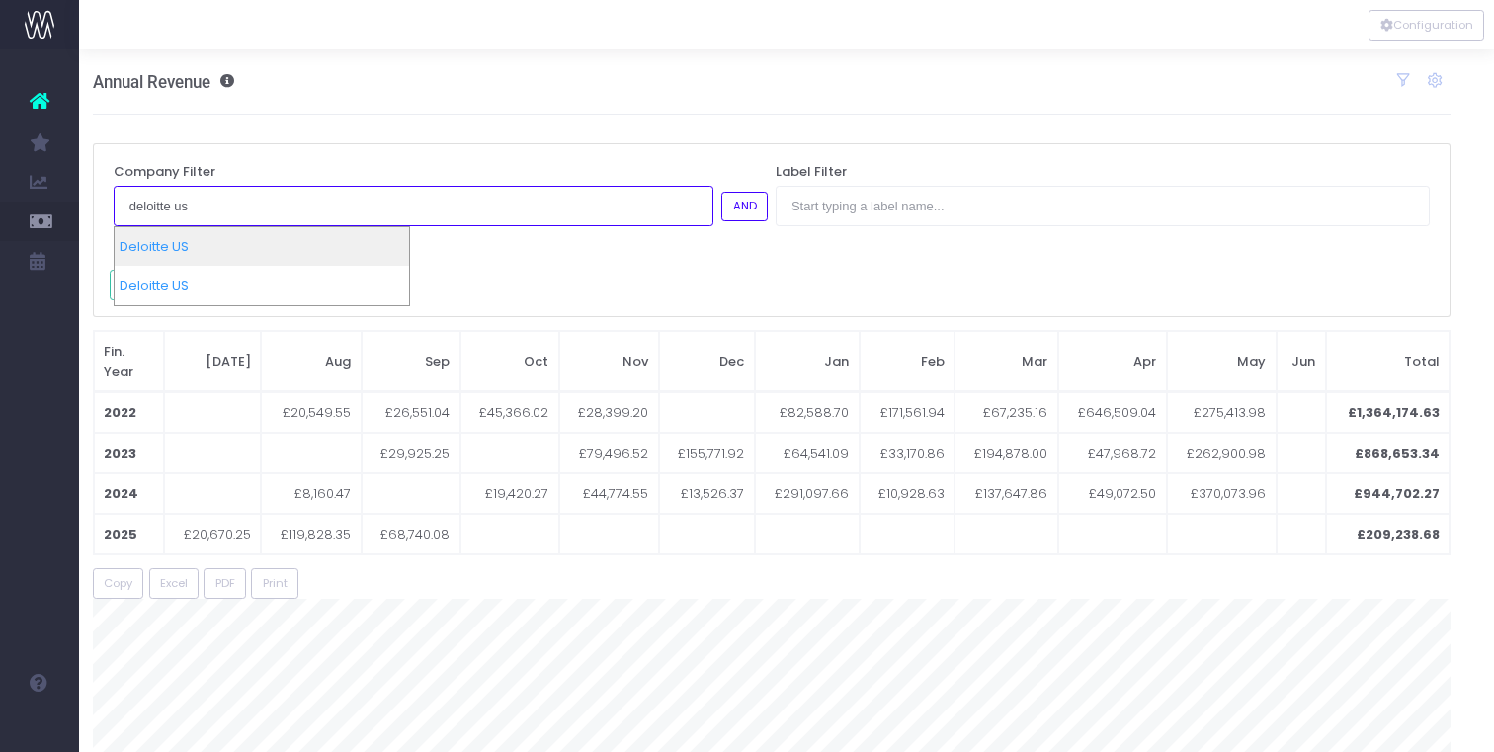
type input "deloitte us"
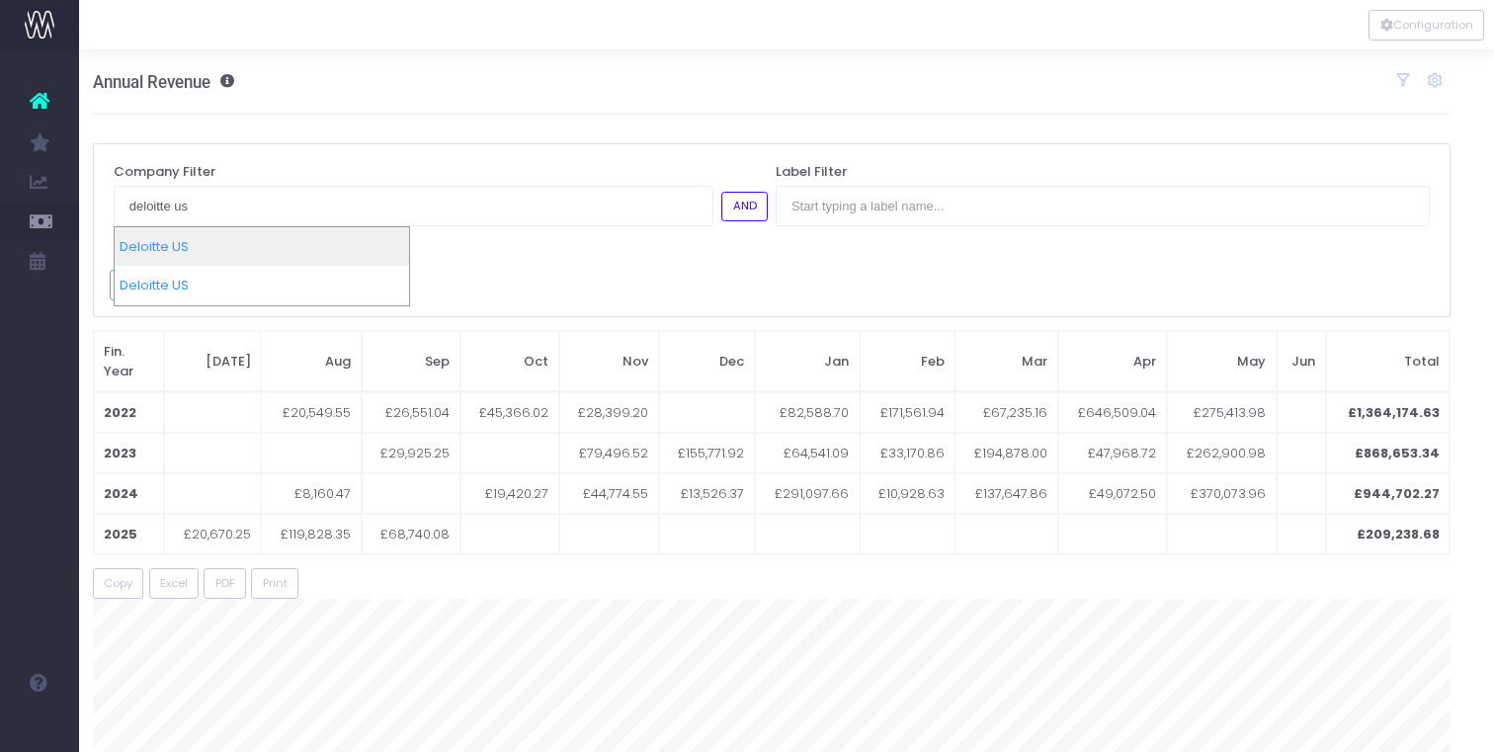
click at [266, 244] on div "Deloitte US" at bounding box center [262, 247] width 294 height 40
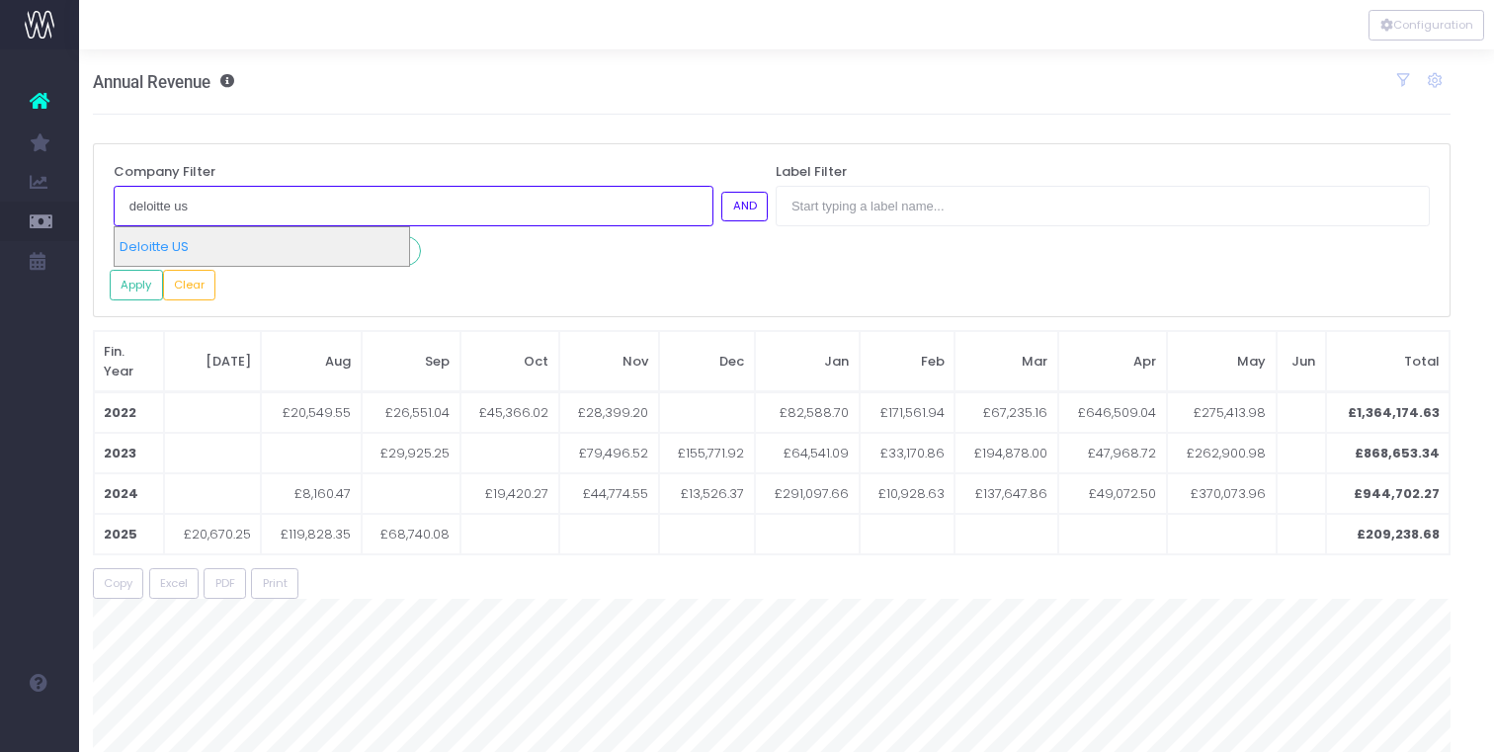
type input "deloitte us"
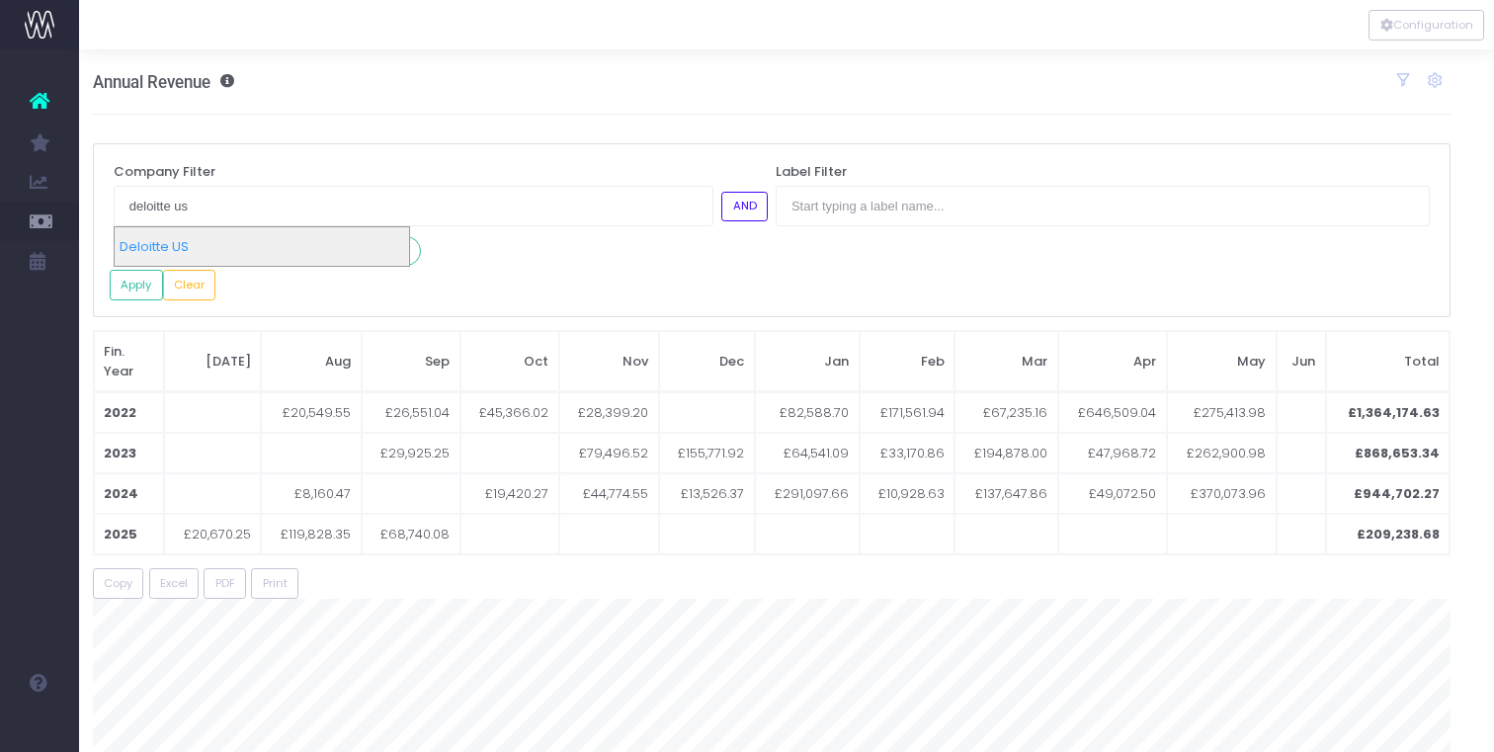
click at [245, 253] on div "Deloitte US" at bounding box center [262, 247] width 294 height 40
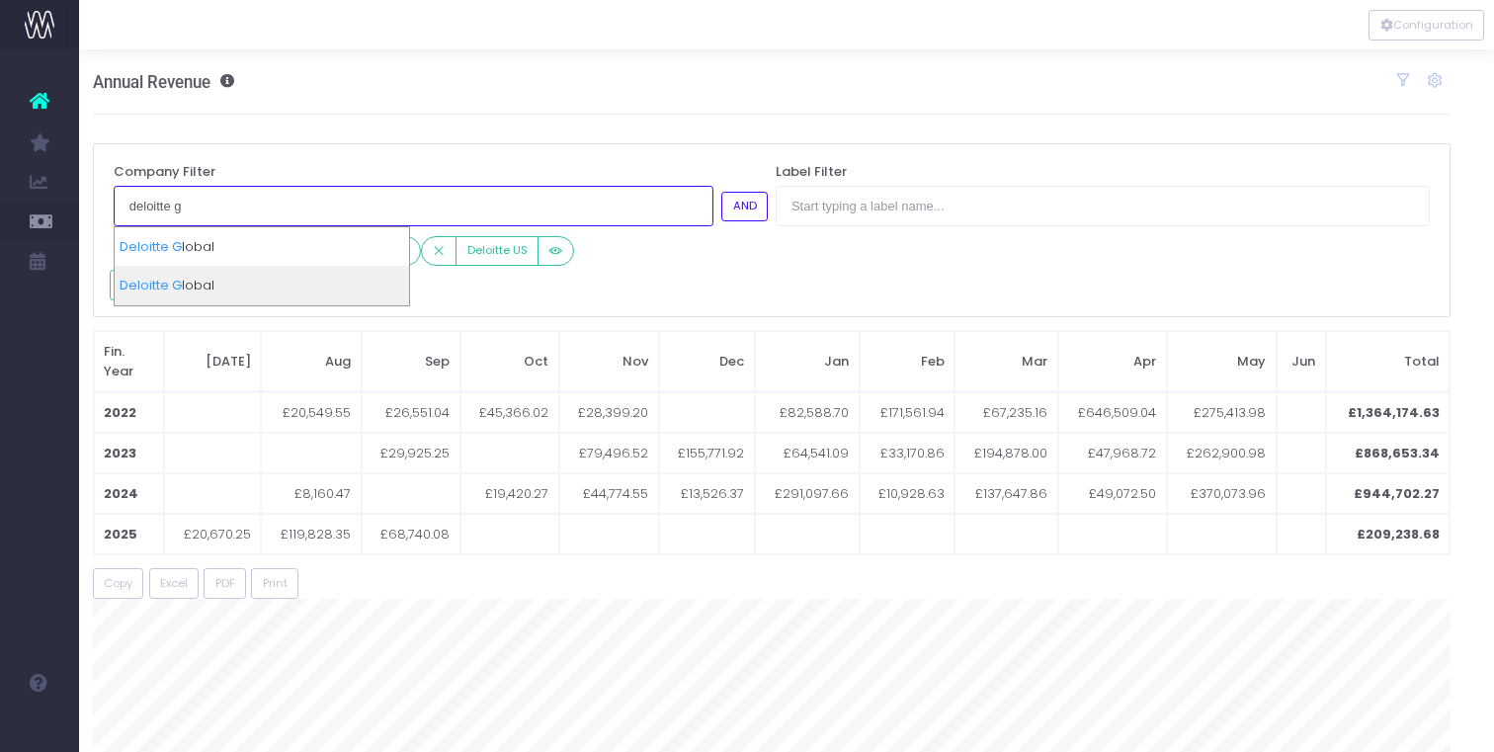
type input "deloitte g"
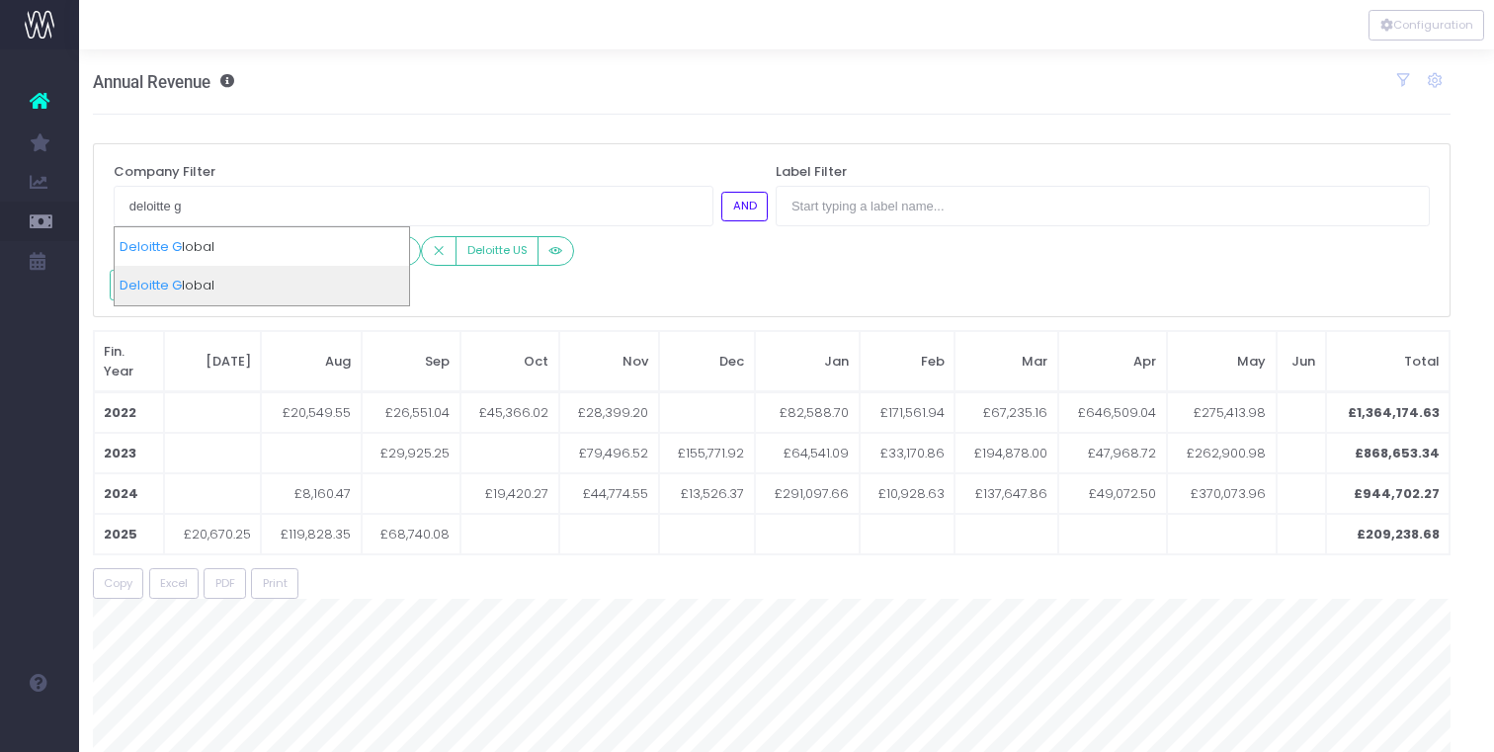
click at [259, 279] on div "Deloitte G lobal" at bounding box center [262, 286] width 294 height 40
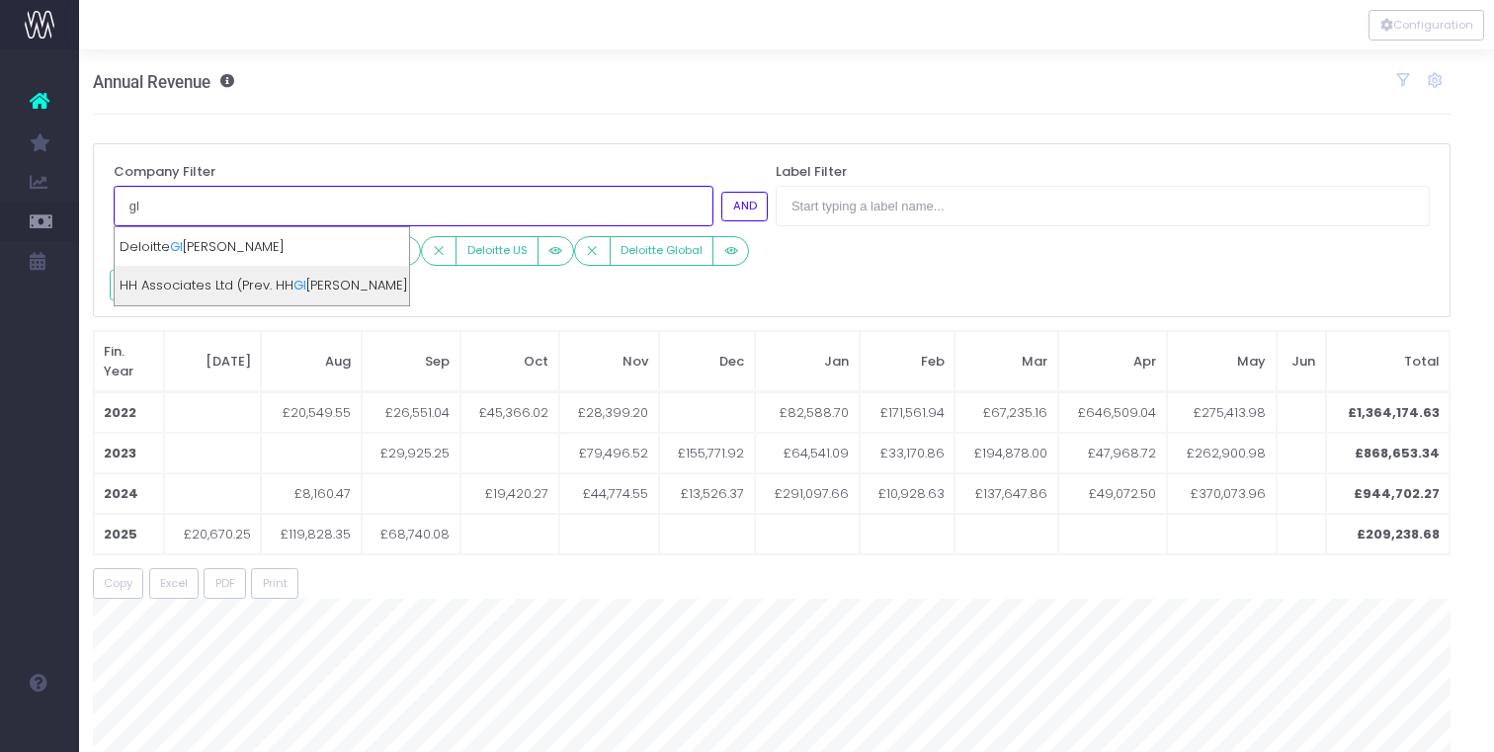
type input "g"
type input "deloitte"
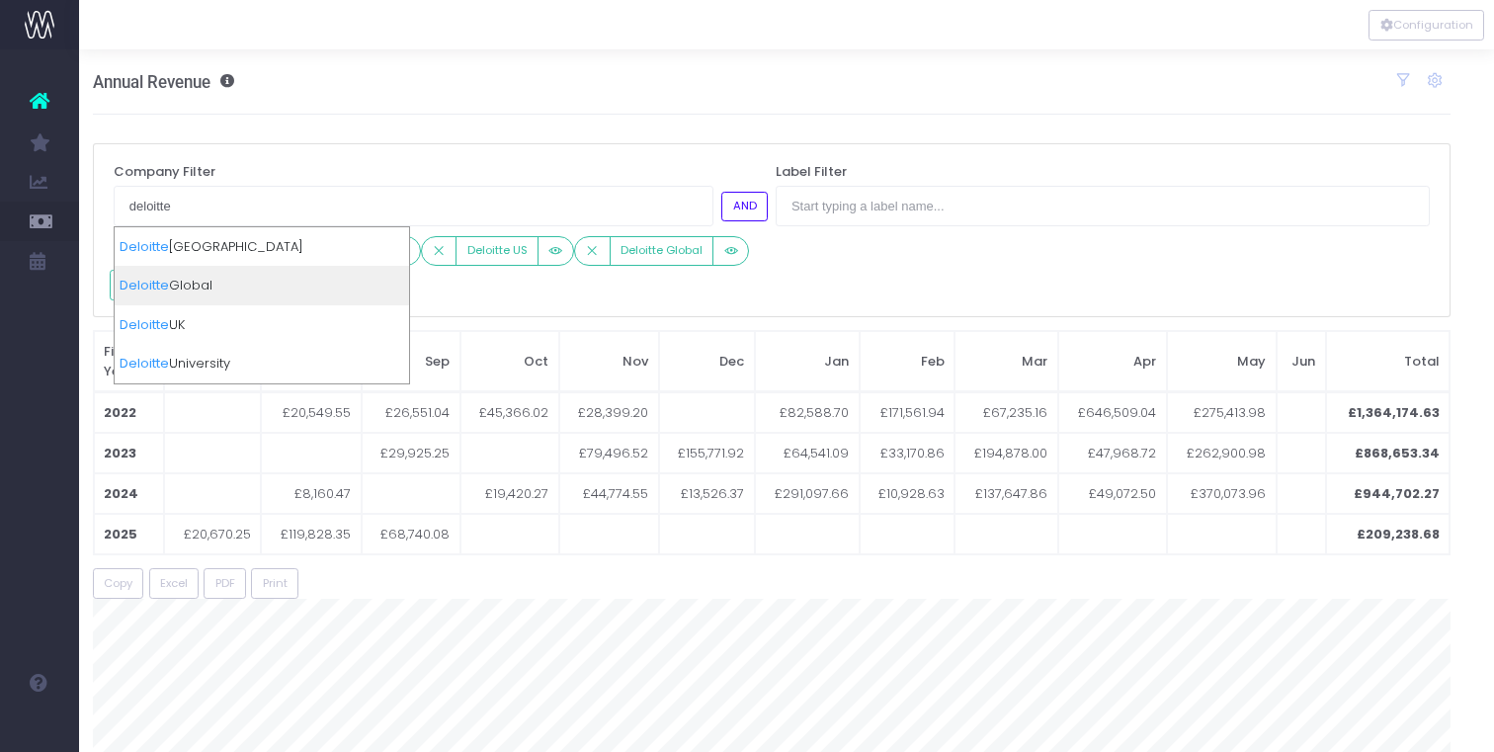
click at [257, 276] on div "Deloitte Global" at bounding box center [262, 286] width 294 height 40
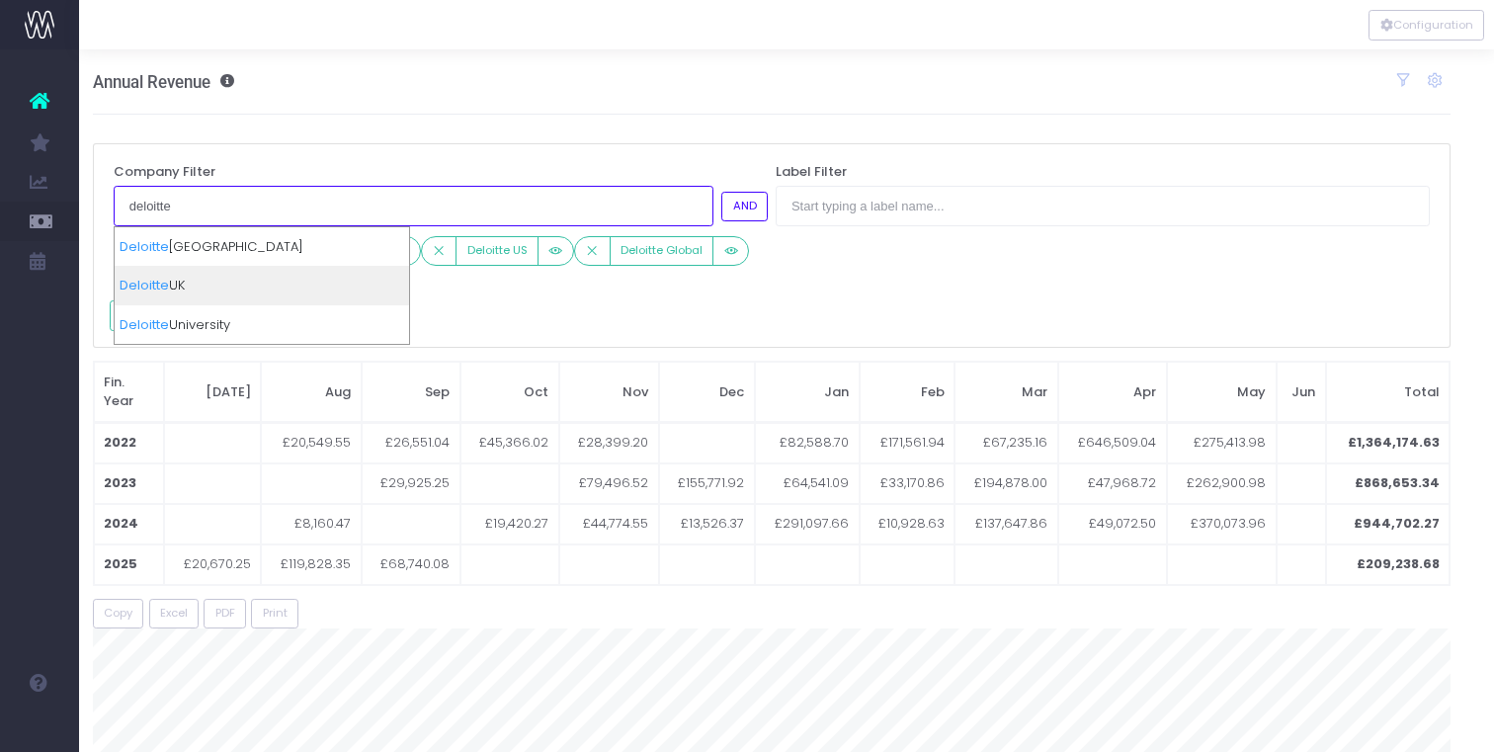
type input "deloitte"
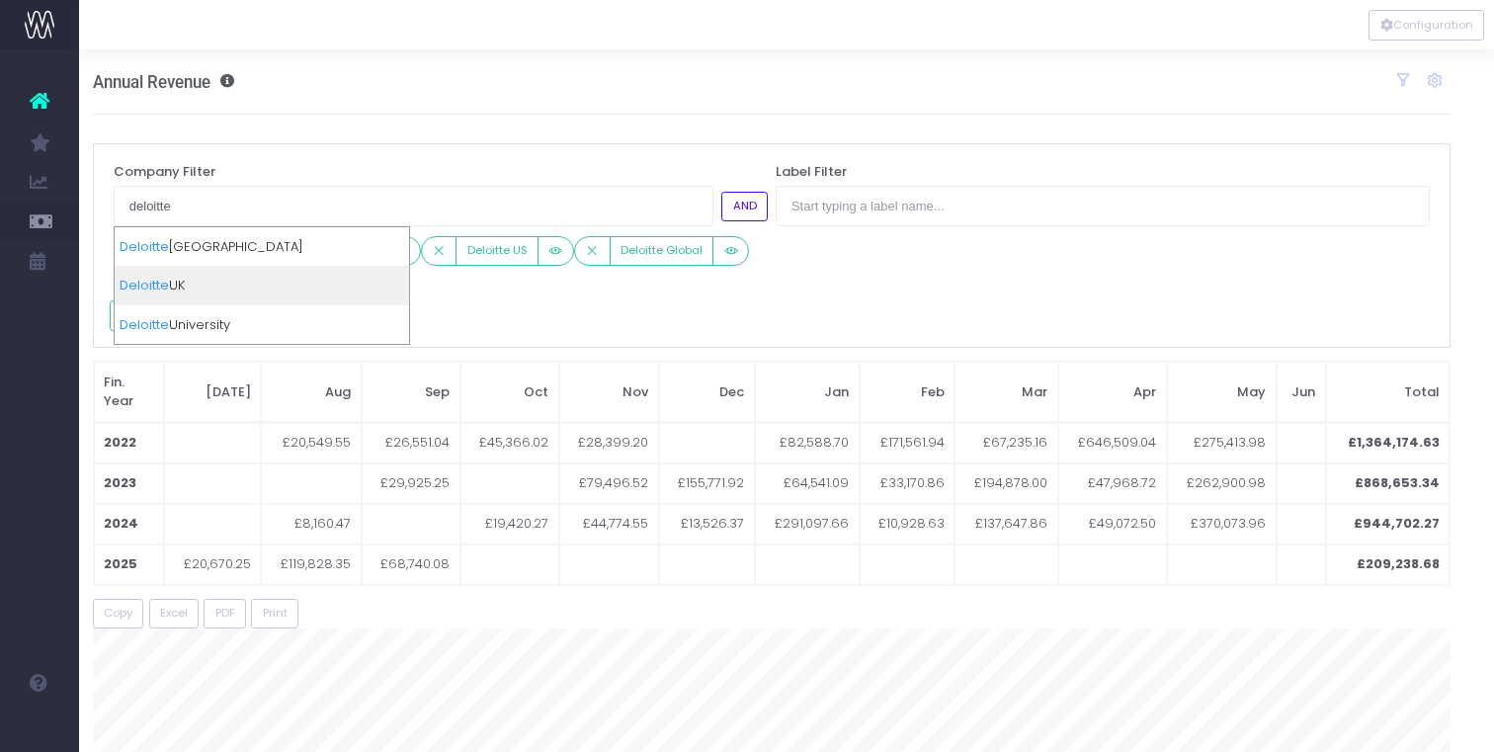
click at [257, 276] on div "Deloitte UK" at bounding box center [262, 286] width 294 height 40
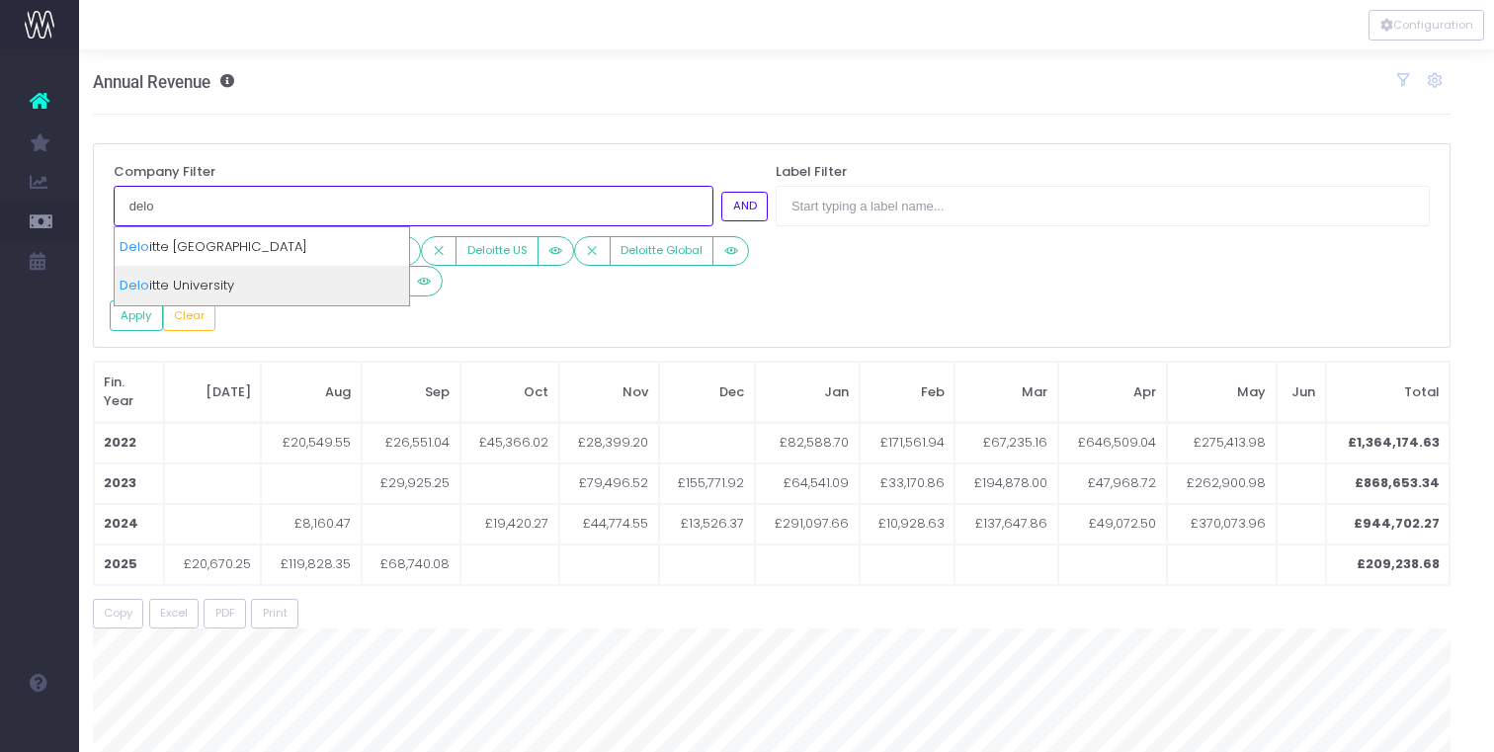
type input "delo"
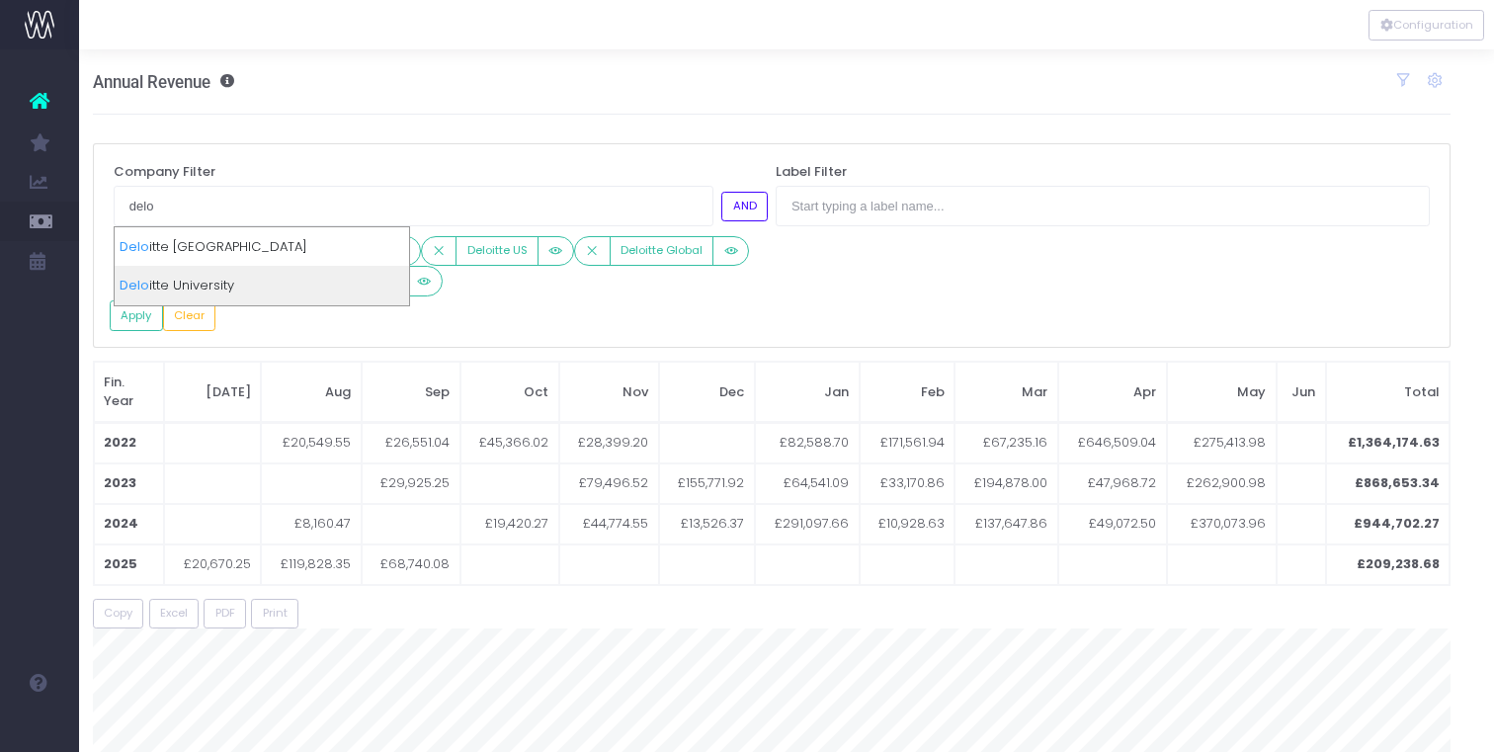
click at [257, 276] on div "Delo itte University" at bounding box center [262, 286] width 294 height 40
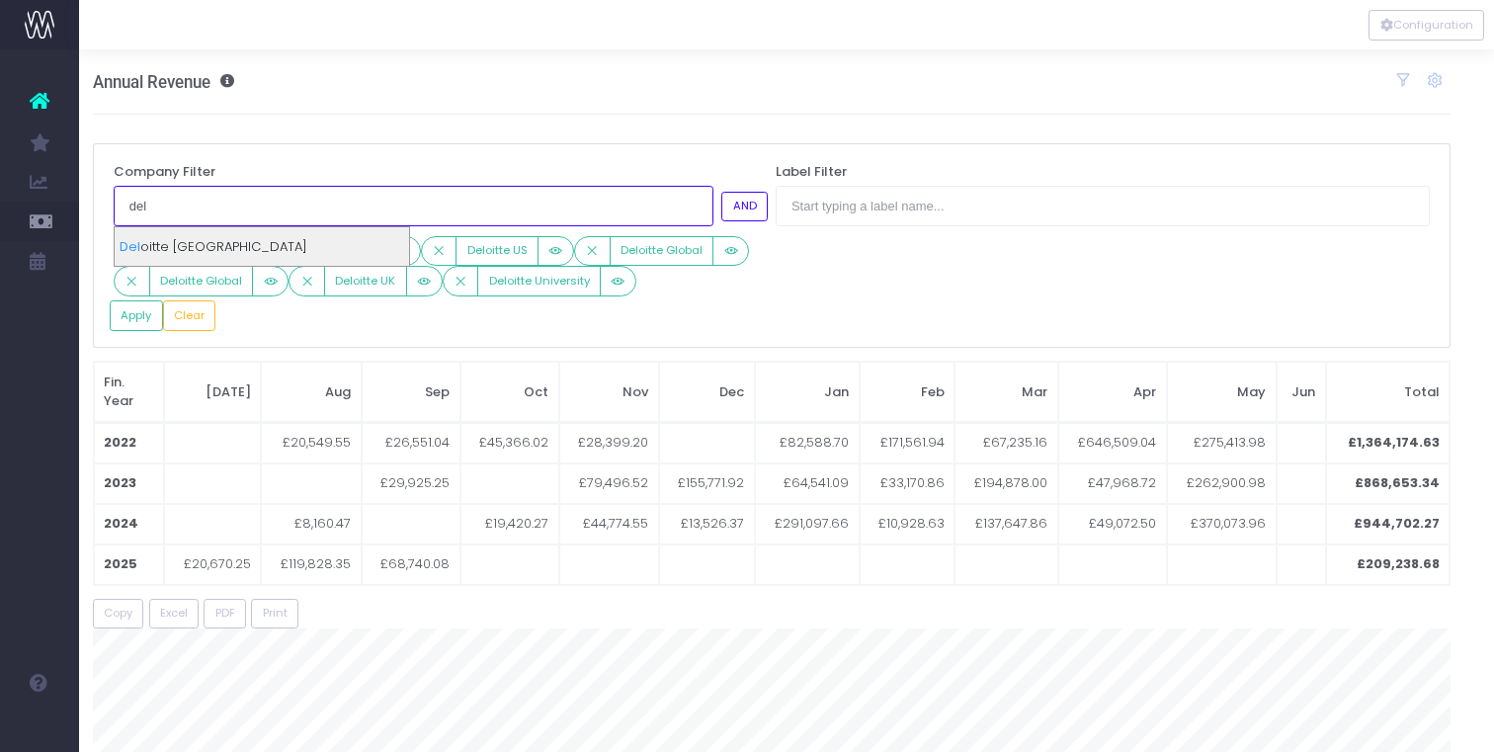
type input "del"
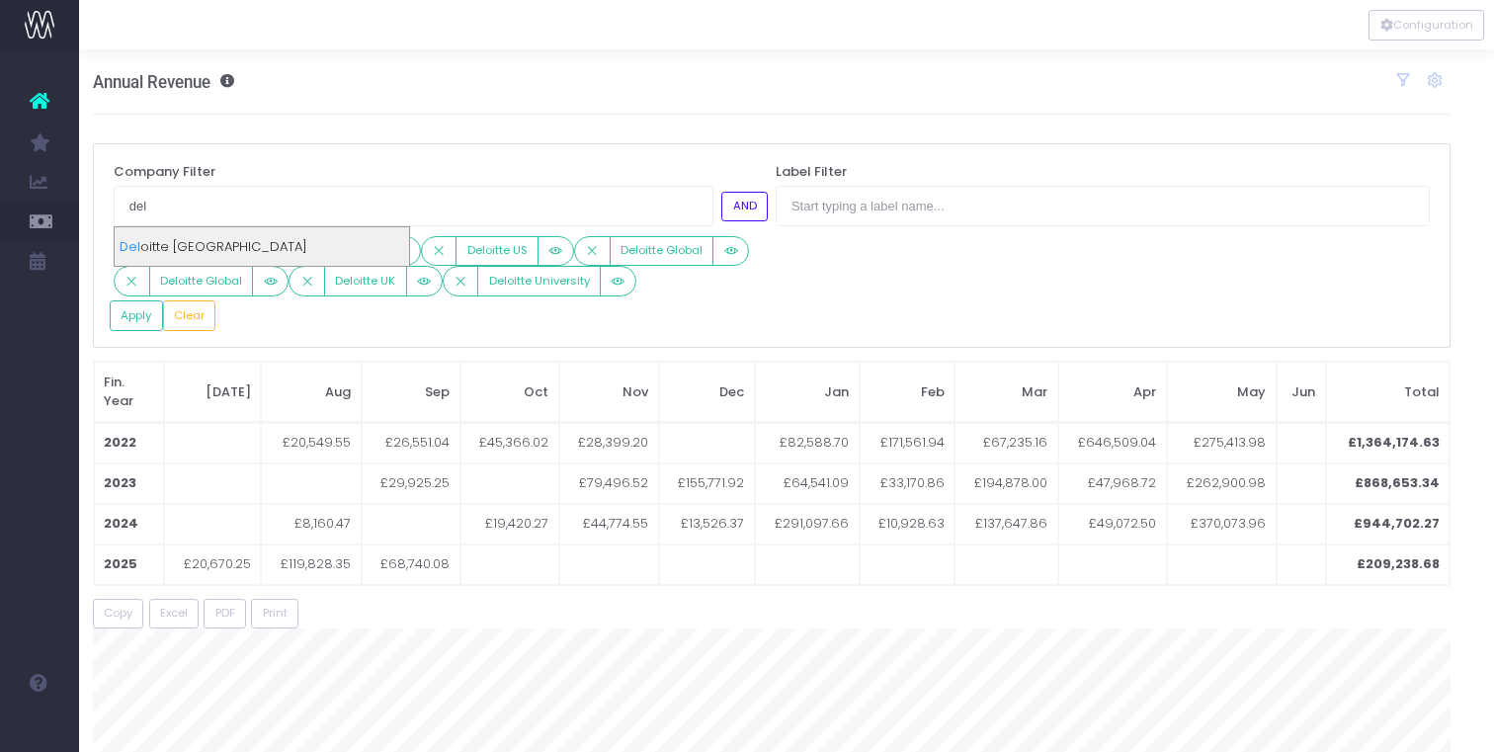
click at [253, 248] on div "Del oitte Canada" at bounding box center [262, 247] width 294 height 40
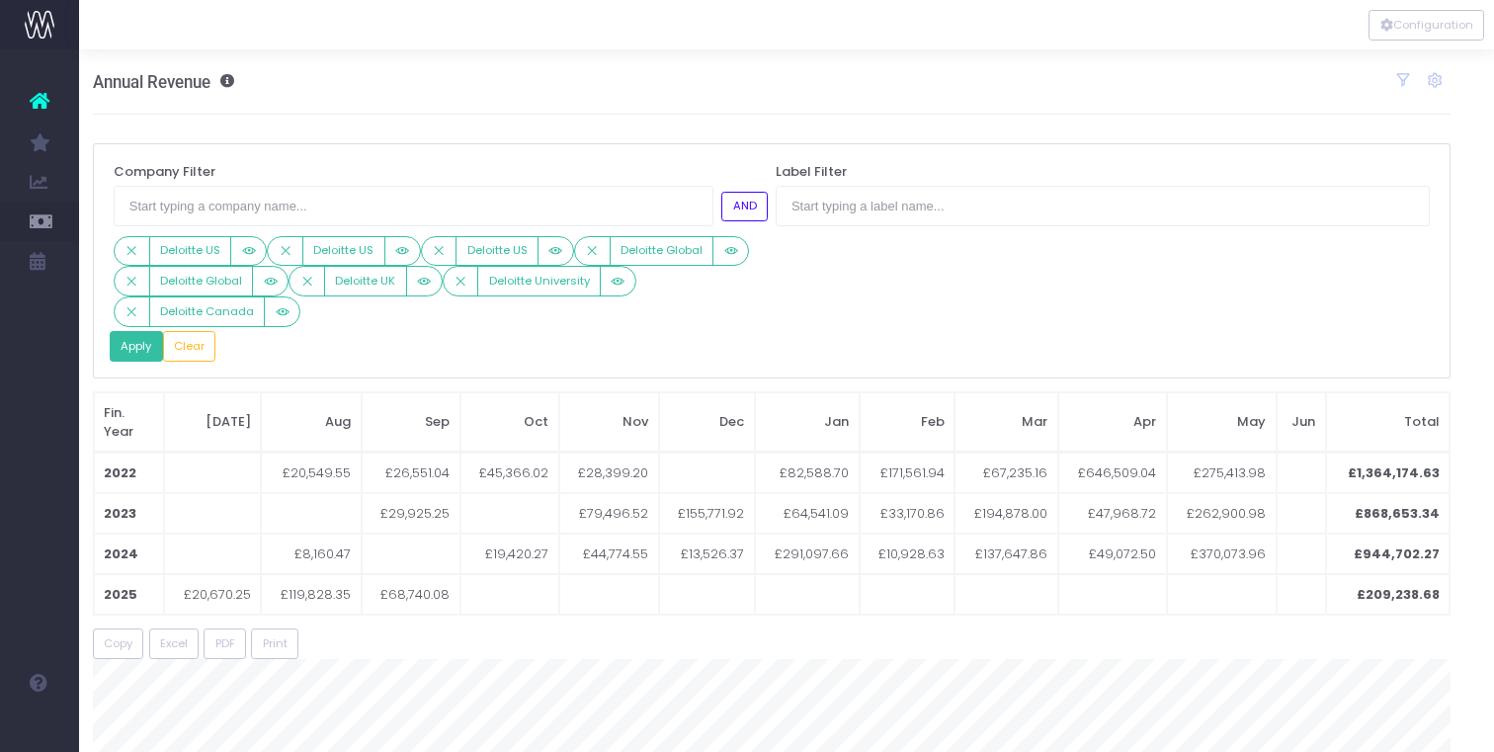
click at [125, 349] on button "Apply" at bounding box center [136, 346] width 53 height 31
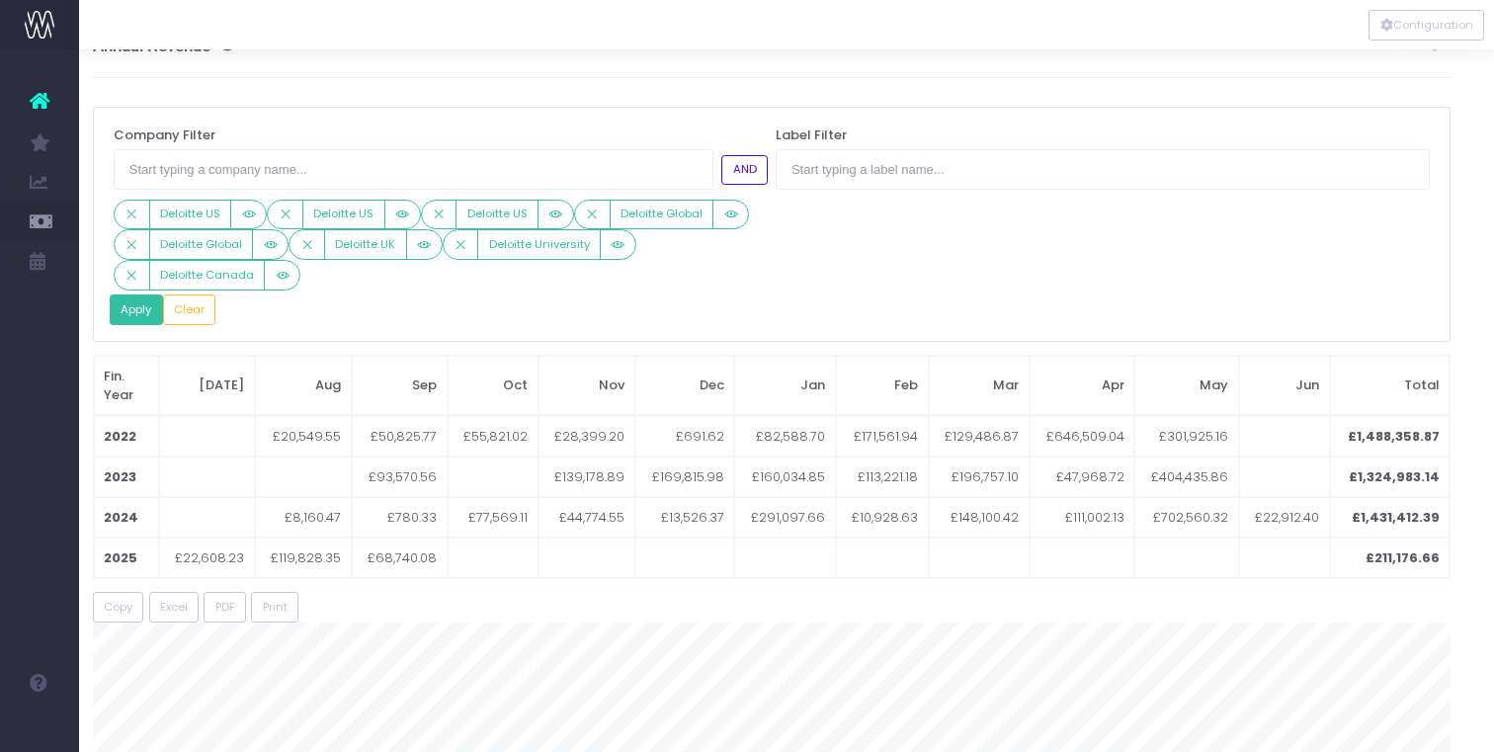
scroll to position [47, 15]
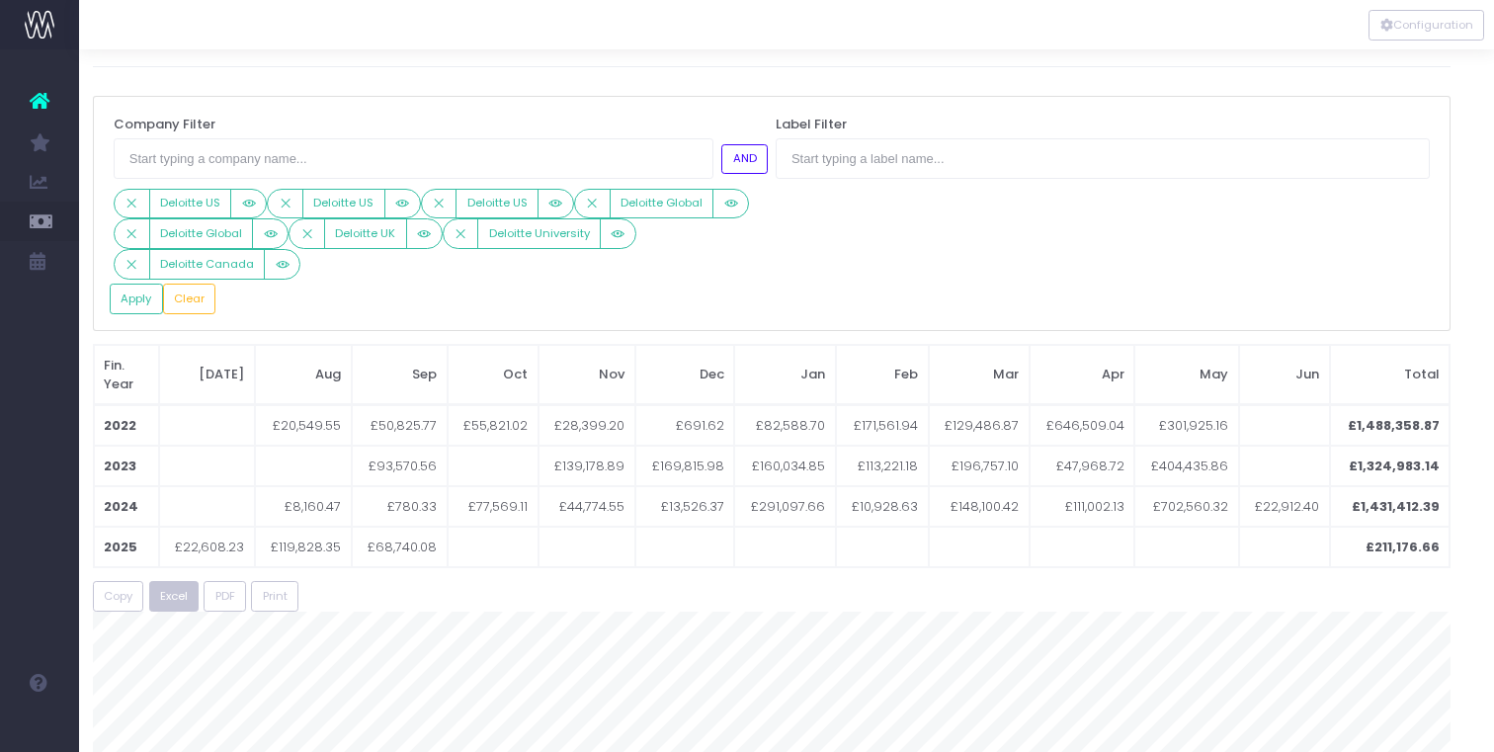
click at [177, 606] on button "Excel" at bounding box center [174, 596] width 50 height 31
